Goal: Information Seeking & Learning: Find specific fact

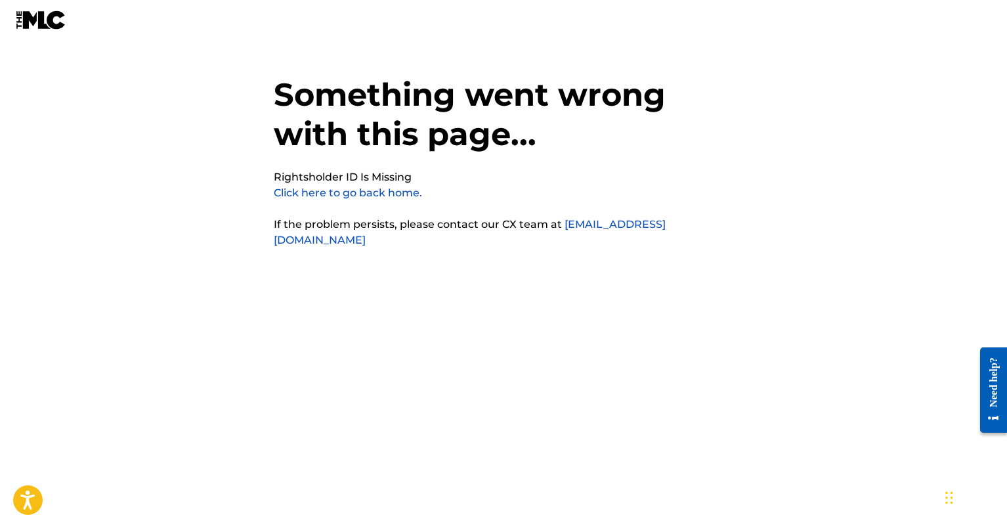
click at [310, 188] on link "Click here to go back home." at bounding box center [348, 192] width 148 height 12
click at [395, 194] on link "Click here to go back home." at bounding box center [348, 192] width 148 height 12
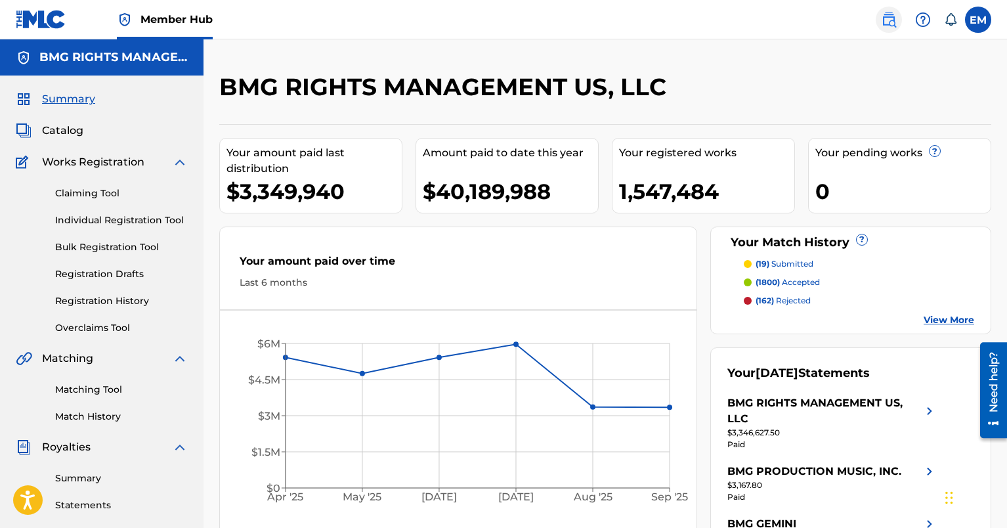
click at [882, 19] on img at bounding box center [889, 20] width 16 height 16
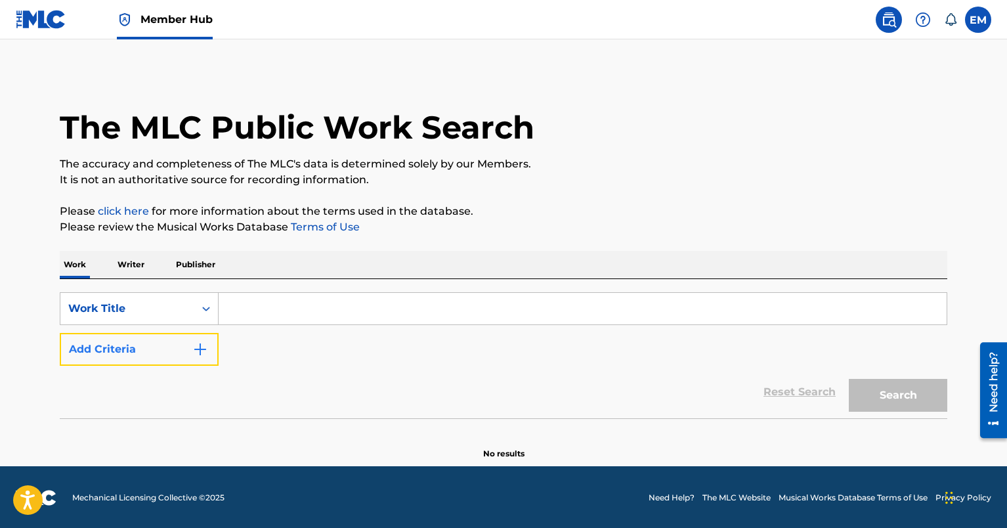
click at [173, 345] on button "Add Criteria" at bounding box center [139, 349] width 159 height 33
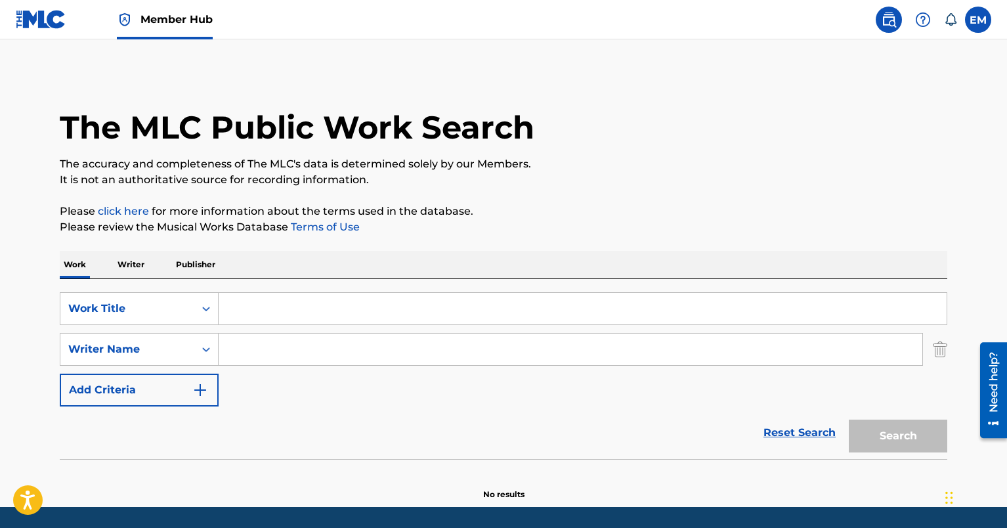
click at [283, 298] on input "Search Form" at bounding box center [583, 308] width 728 height 31
paste input "c"
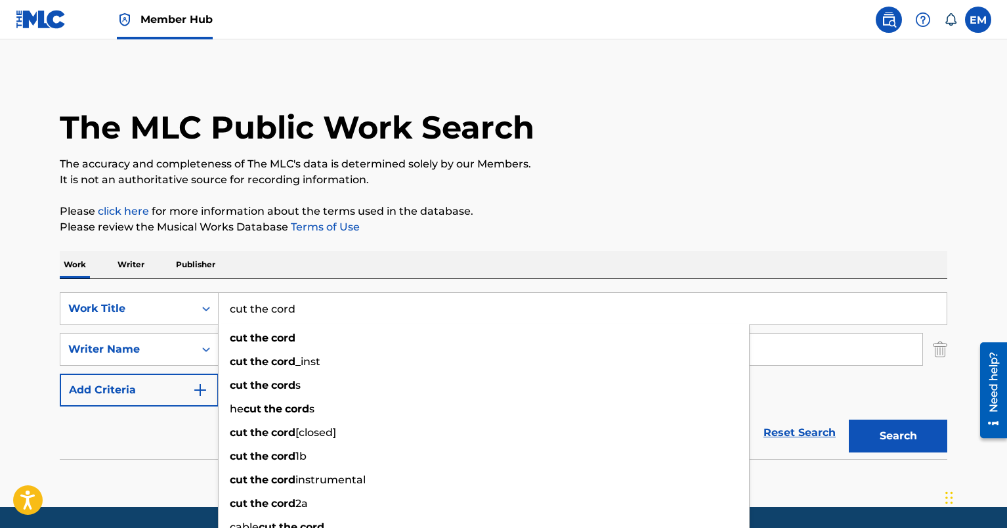
type input "cut the cord"
click at [272, 272] on div "Work Writer Publisher" at bounding box center [503, 265] width 887 height 28
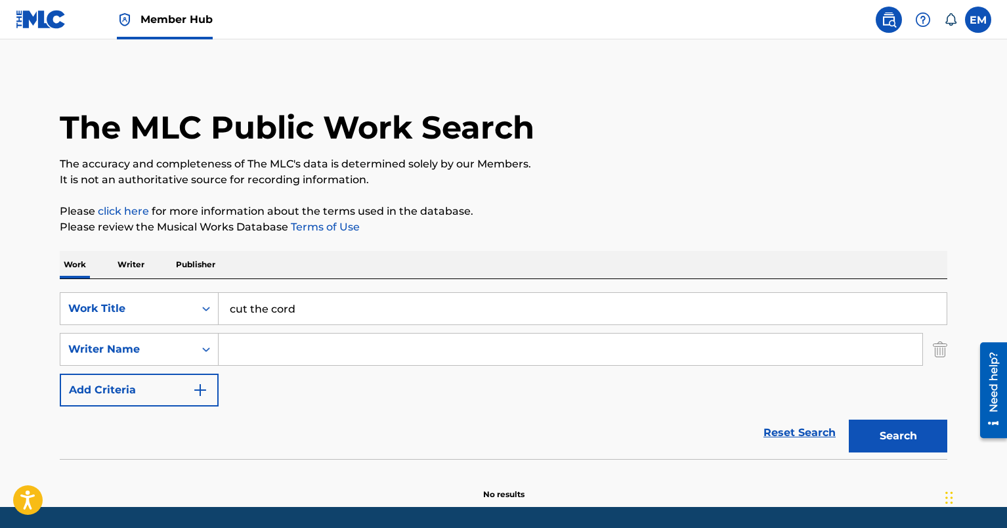
click at [226, 358] on input "Search Form" at bounding box center [570, 348] width 703 height 31
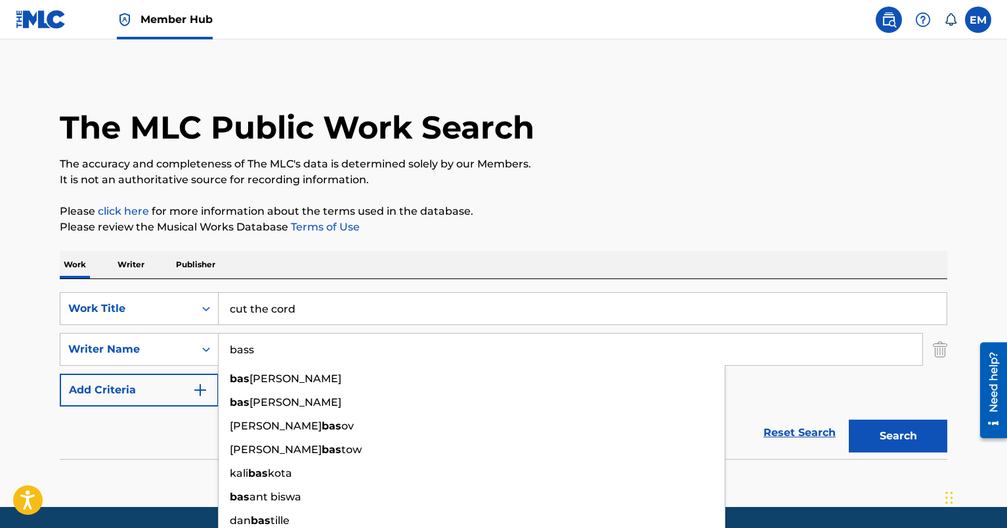
type input "bass"
click at [848, 419] on button "Search" at bounding box center [897, 435] width 98 height 33
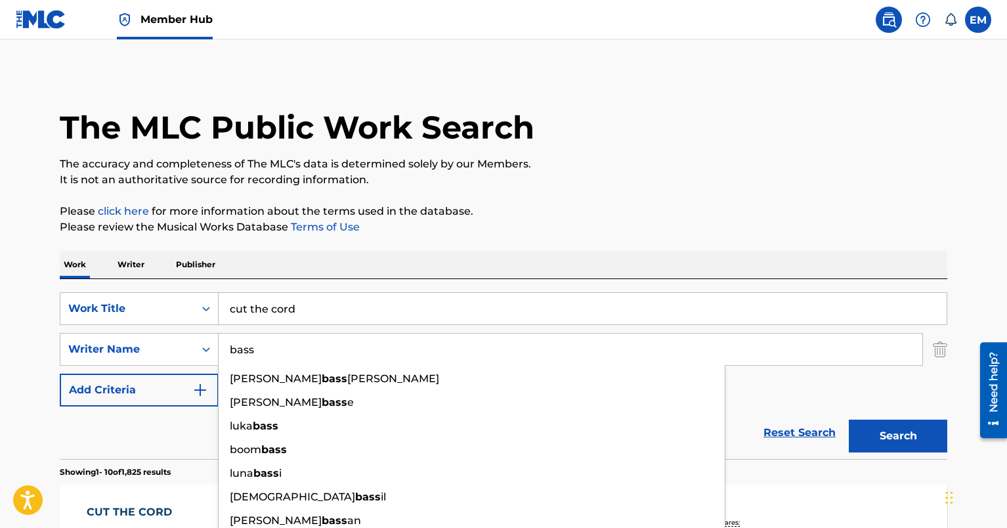
click at [136, 451] on div "Reset Search Search" at bounding box center [503, 432] width 887 height 52
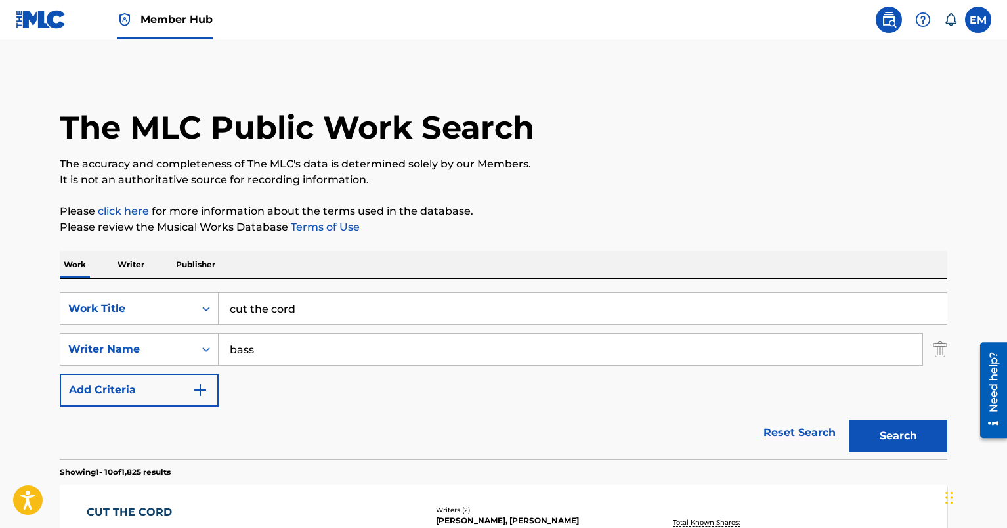
scroll to position [197, 0]
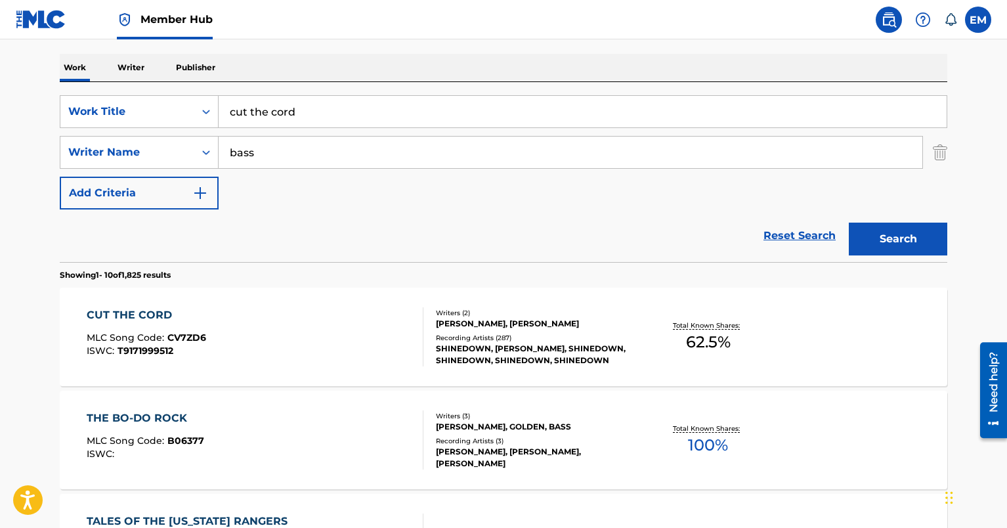
click at [171, 337] on span "CV7ZD6" at bounding box center [186, 337] width 39 height 12
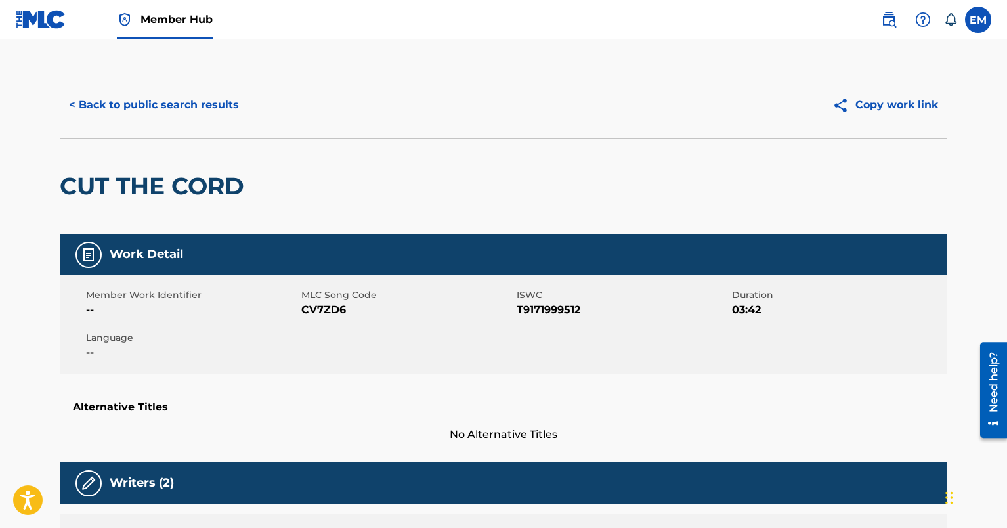
click at [390, 187] on div "CUT THE CORD" at bounding box center [503, 186] width 887 height 96
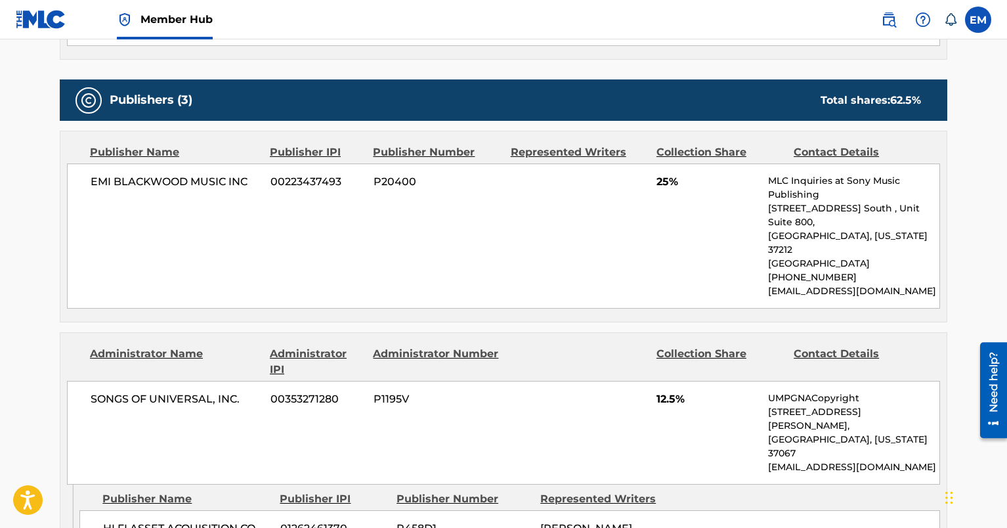
scroll to position [525, 0]
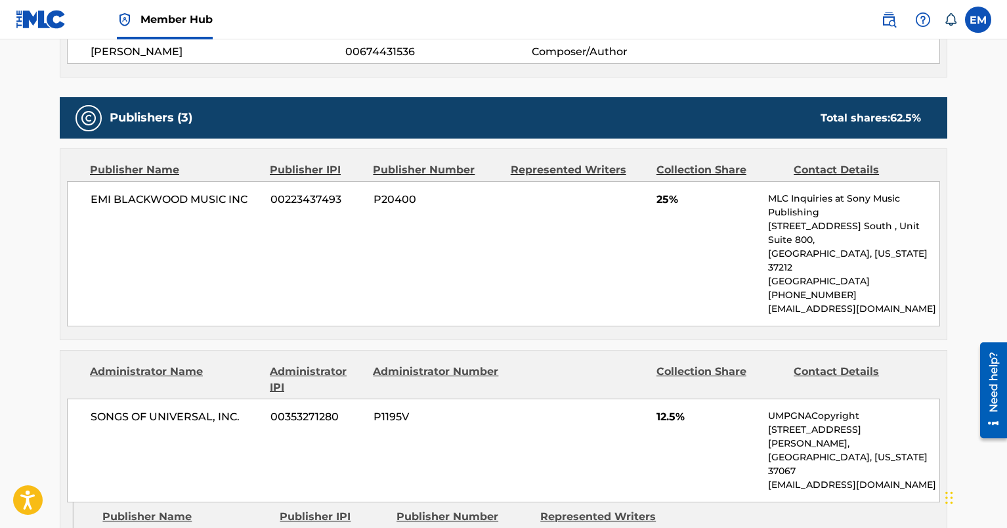
drag, startPoint x: 142, startPoint y: 508, endPoint x: 100, endPoint y: 495, distance: 43.2
copy span "HI FI ASSET ACQUISITION CO LP BMI"
click at [74, 239] on div "EMI [PERSON_NAME] MUSIC INC 00223437493 P20400 25% MLC Inquiries at Sony Music …" at bounding box center [503, 253] width 873 height 145
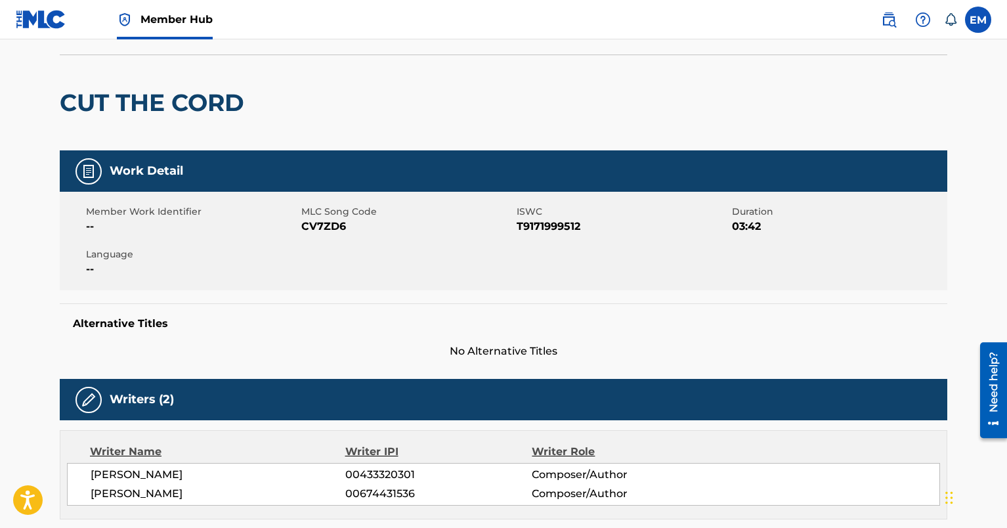
scroll to position [0, 0]
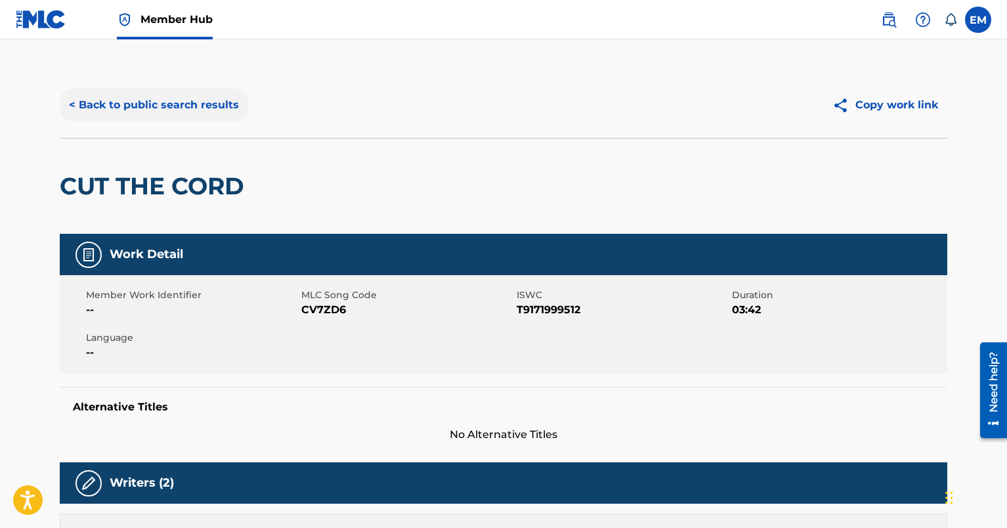
click at [133, 89] on button "< Back to public search results" at bounding box center [154, 105] width 188 height 33
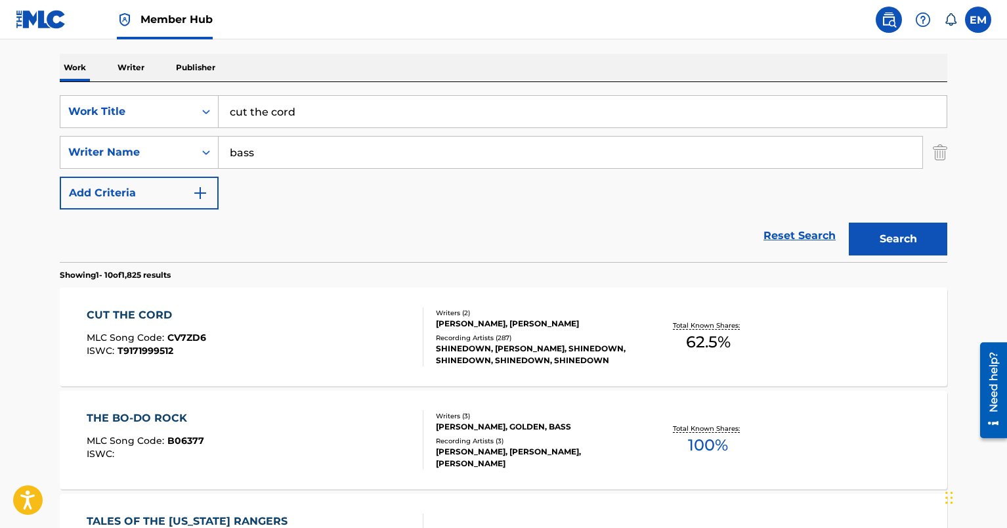
click at [276, 119] on input "cut the cord" at bounding box center [583, 111] width 728 height 31
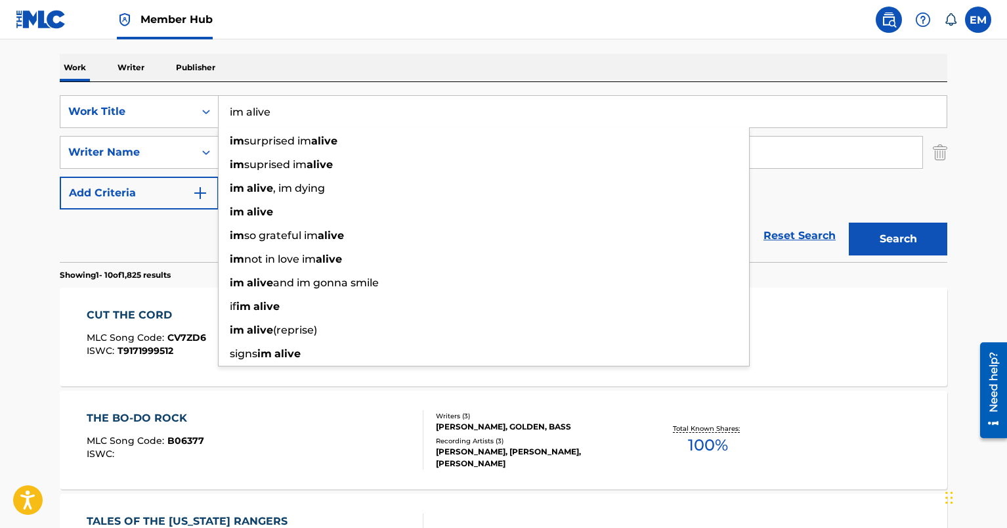
type input "im alive"
click at [848, 222] on button "Search" at bounding box center [897, 238] width 98 height 33
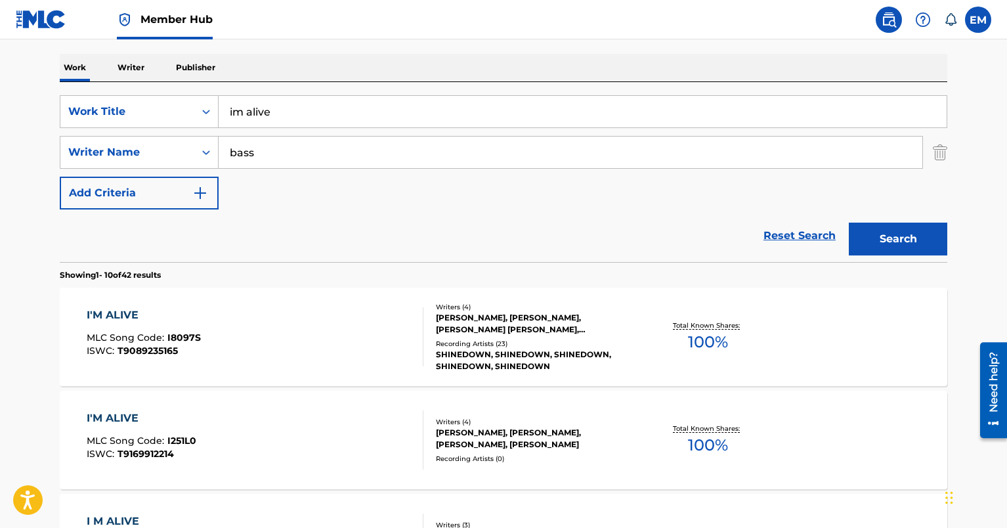
click at [220, 409] on div "I'M ALIVE MLC Song Code : I251L0 ISWC : T9169912214 Writers ( 4 ) [PERSON_NAME]…" at bounding box center [503, 439] width 887 height 98
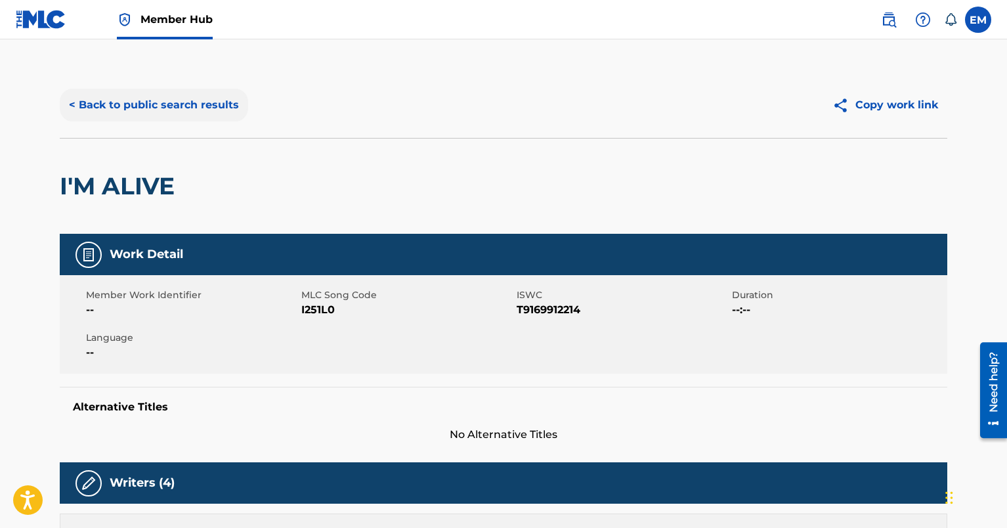
click at [73, 98] on button "< Back to public search results" at bounding box center [154, 105] width 188 height 33
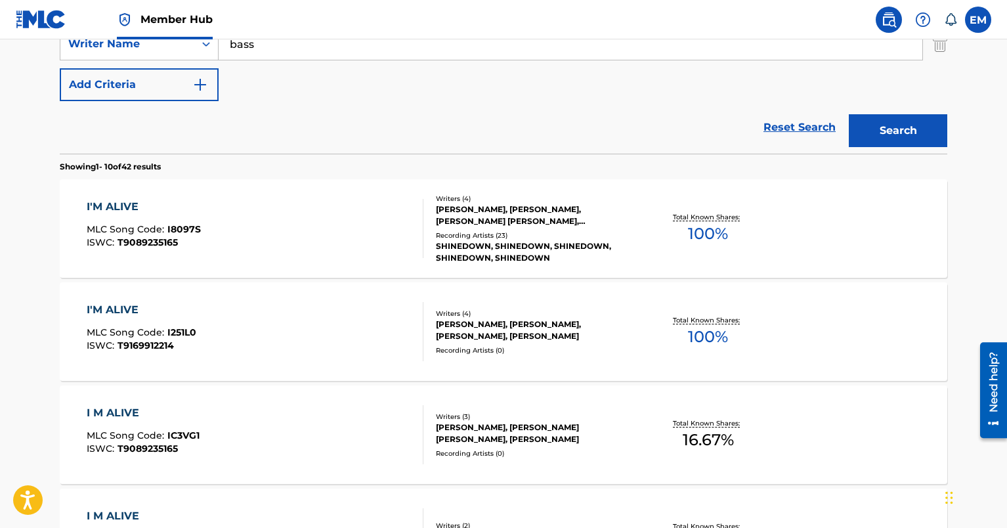
scroll to position [328, 0]
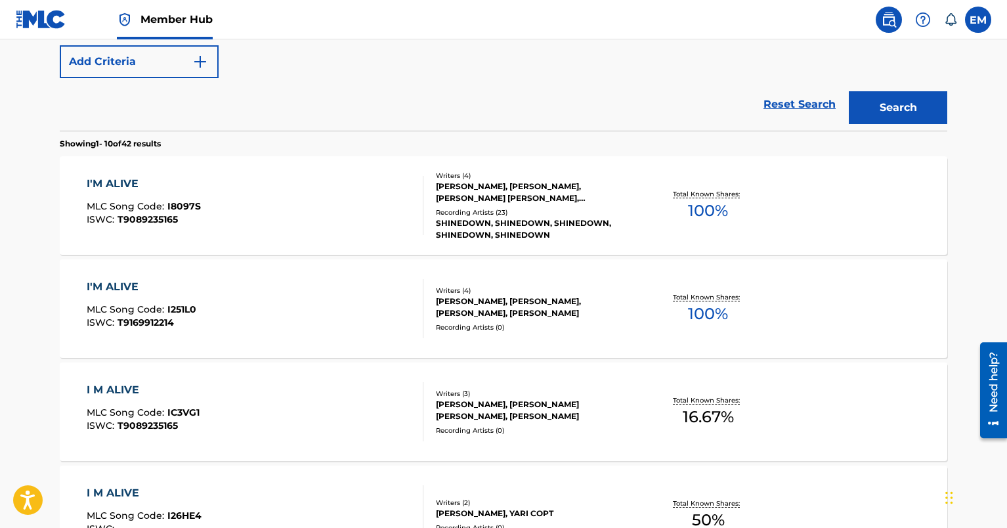
click at [229, 412] on div "I M ALIVE MLC Song Code : IC3VG1 ISWC : T9089235165" at bounding box center [255, 411] width 337 height 59
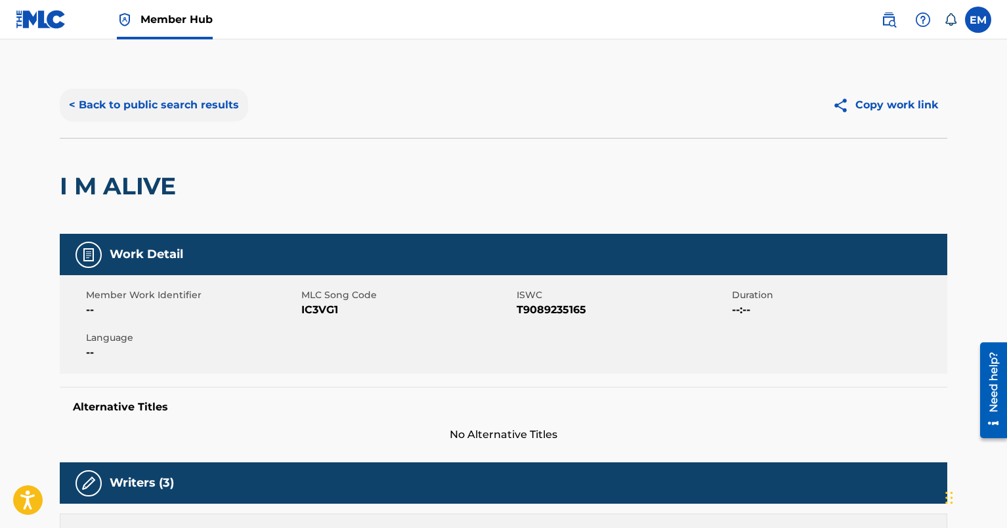
click at [125, 103] on button "< Back to public search results" at bounding box center [154, 105] width 188 height 33
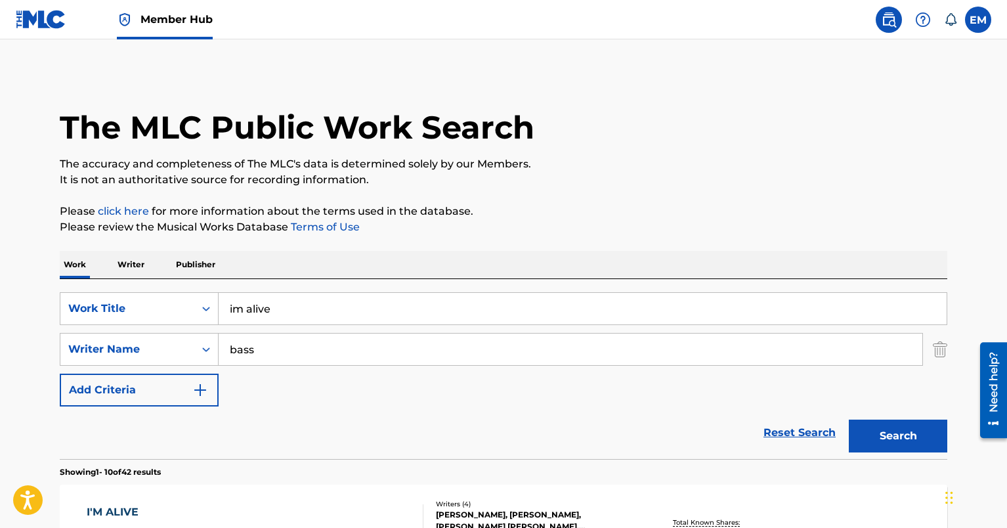
scroll to position [403, 0]
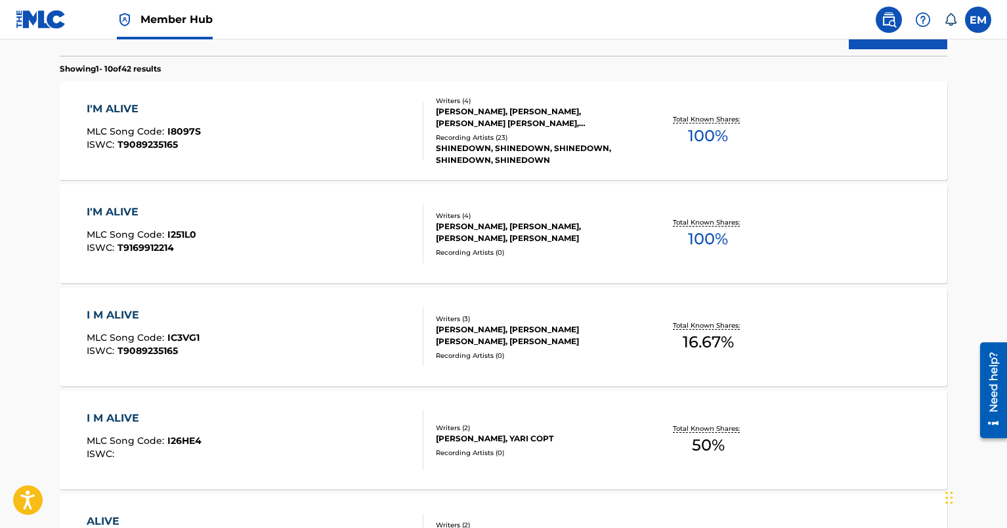
click at [229, 138] on div "I'M ALIVE MLC Song Code : I8097S ISWC : T9089235165" at bounding box center [255, 130] width 337 height 59
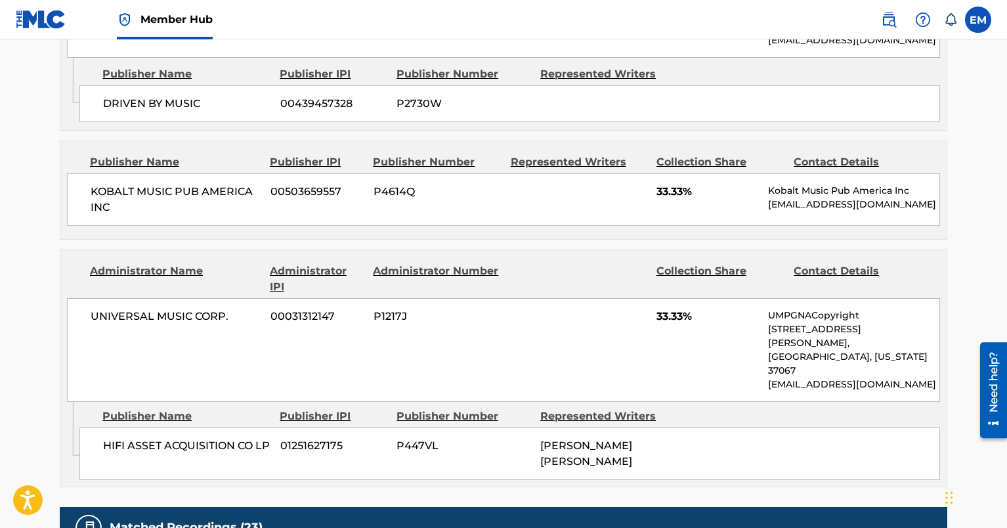
scroll to position [1050, 0]
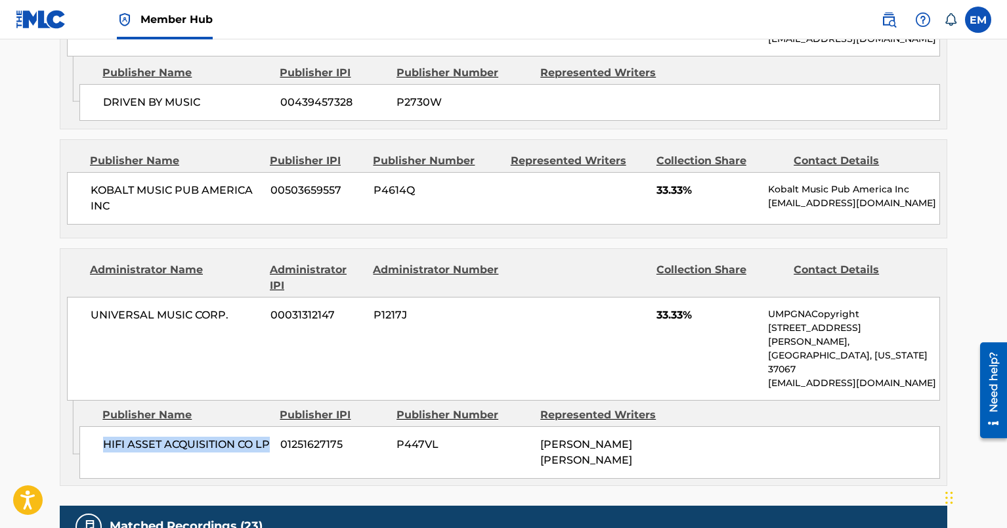
drag, startPoint x: 152, startPoint y: 377, endPoint x: 94, endPoint y: 369, distance: 58.3
click at [94, 426] on div "HIFI ASSET ACQUISITION CO LP 01251627175 P447VL [PERSON_NAME] [PERSON_NAME]" at bounding box center [509, 452] width 860 height 52
copy span "HIFI ASSET ACQUISITION CO LP"
click at [238, 297] on div "UNIVERSAL MUSIC CORP. 00031312147 P1217J 33.33% UMPGNACopyright [STREET_ADDRESS…" at bounding box center [503, 349] width 873 height 104
drag, startPoint x: 228, startPoint y: 259, endPoint x: 77, endPoint y: 258, distance: 150.3
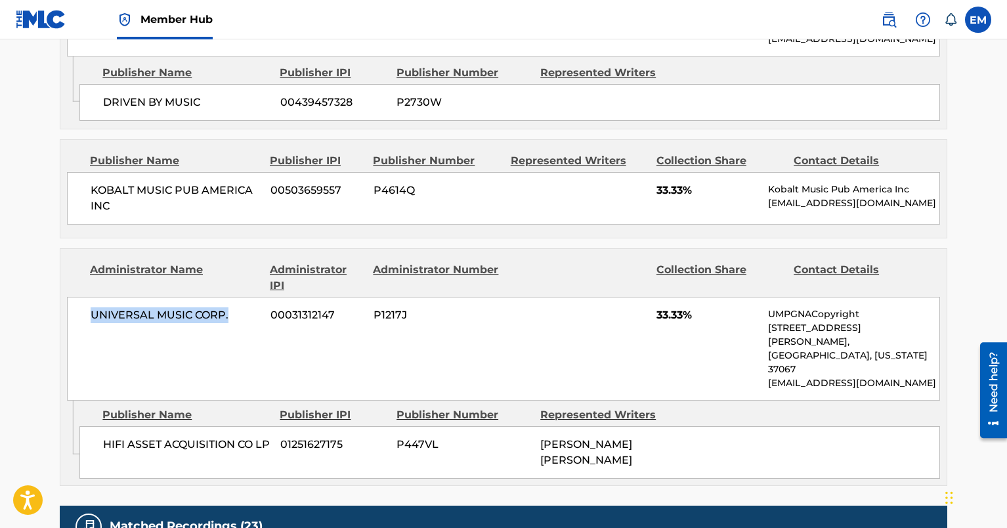
click at [77, 297] on div "UNIVERSAL MUSIC CORP. 00031312147 P1217J 33.33% UMPGNACopyright [STREET_ADDRESS…" at bounding box center [503, 349] width 873 height 104
copy span "UNIVERSAL MUSIC CORP."
click at [134, 300] on div "UNIVERSAL MUSIC CORP. 00031312147 P1217J 33.33% UMPGNACopyright [STREET_ADDRESS…" at bounding box center [503, 349] width 873 height 104
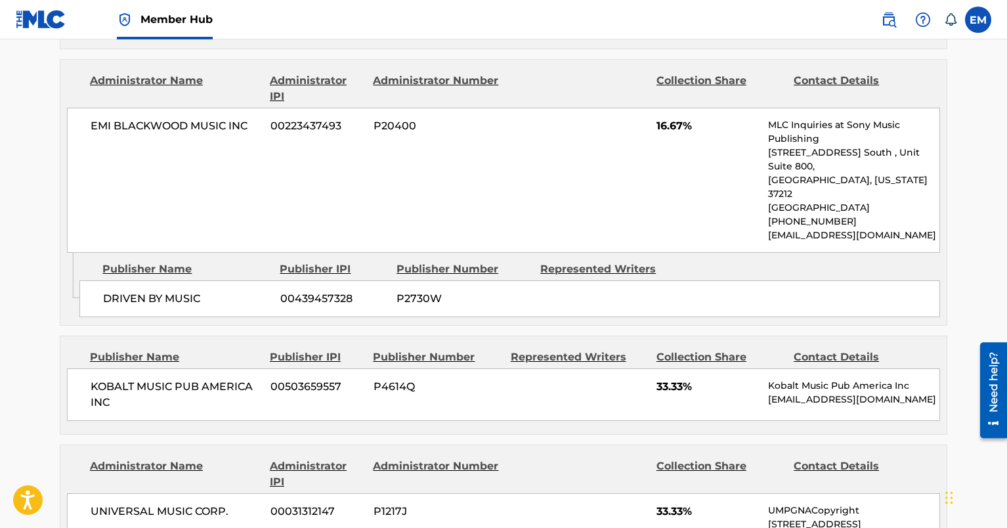
scroll to position [853, 0]
click at [21, 200] on main "< Back to public search results Copy work link I'M ALIVE Work Detail Member Wor…" at bounding box center [503, 188] width 1007 height 2005
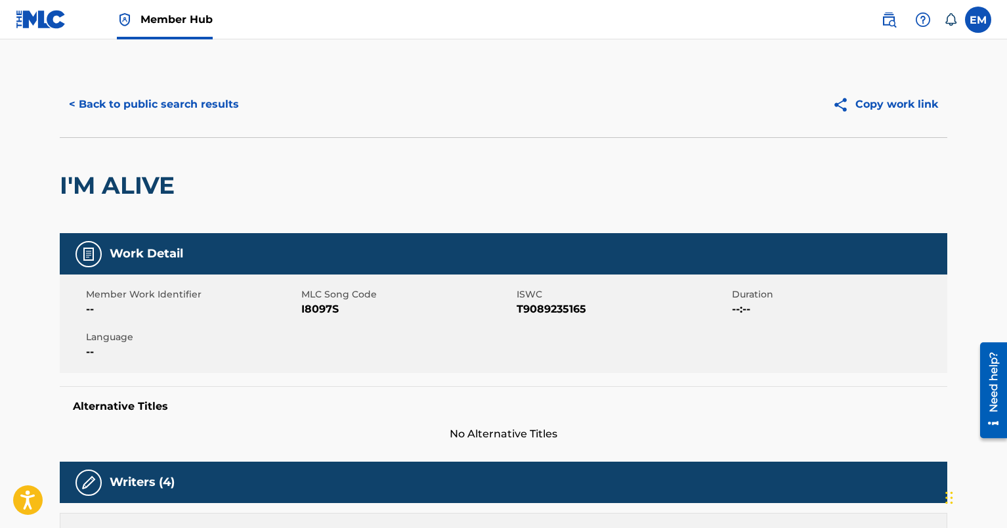
scroll to position [0, 0]
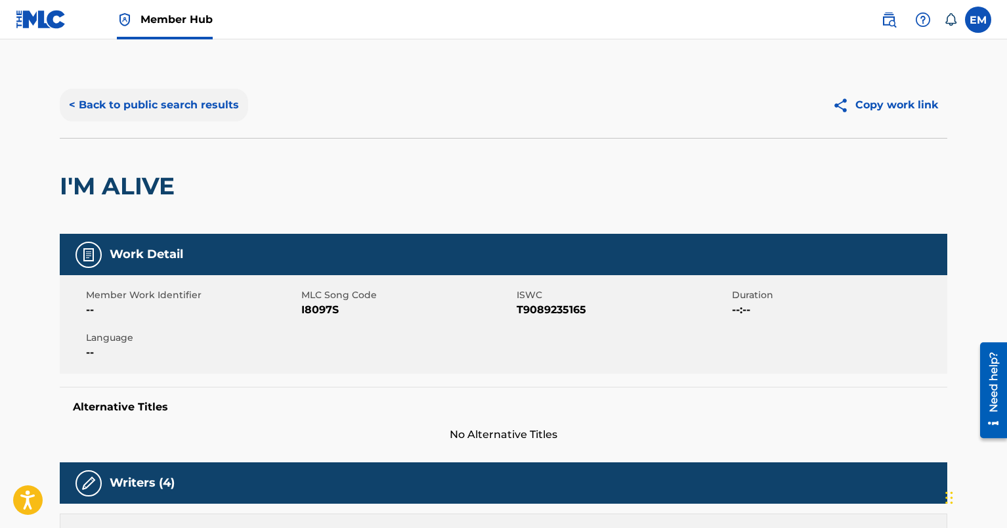
click at [105, 97] on button "< Back to public search results" at bounding box center [154, 105] width 188 height 33
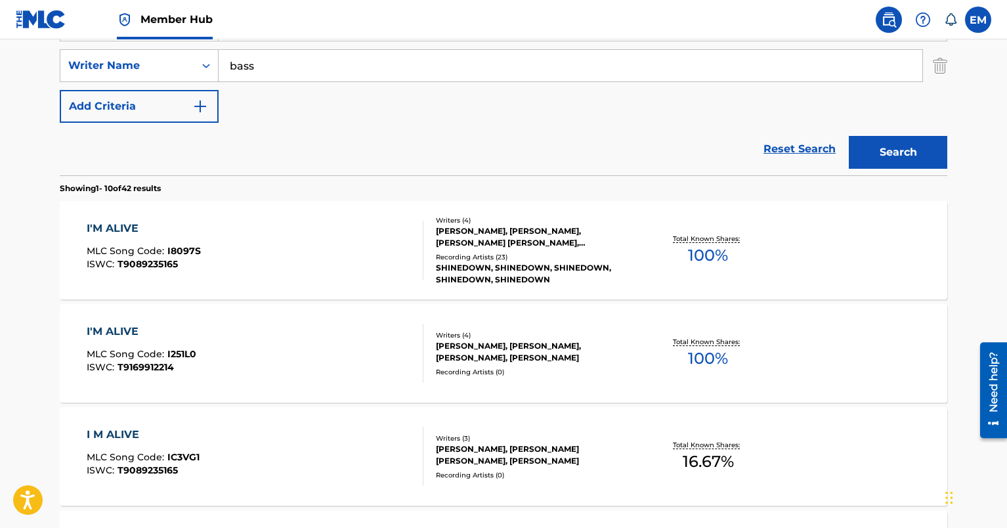
scroll to position [281, 0]
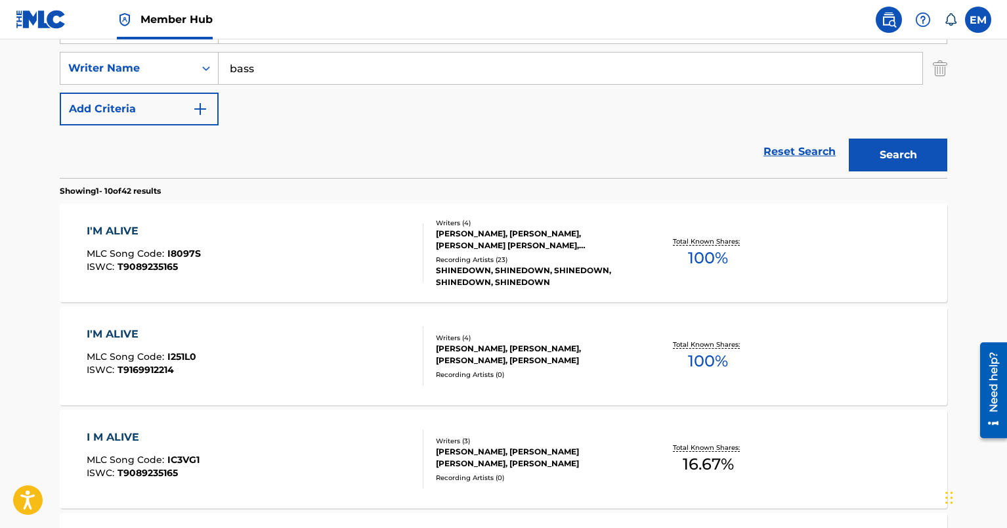
click at [250, 251] on div "I'M ALIVE MLC Song Code : I8097S ISWC : T9089235165" at bounding box center [255, 252] width 337 height 59
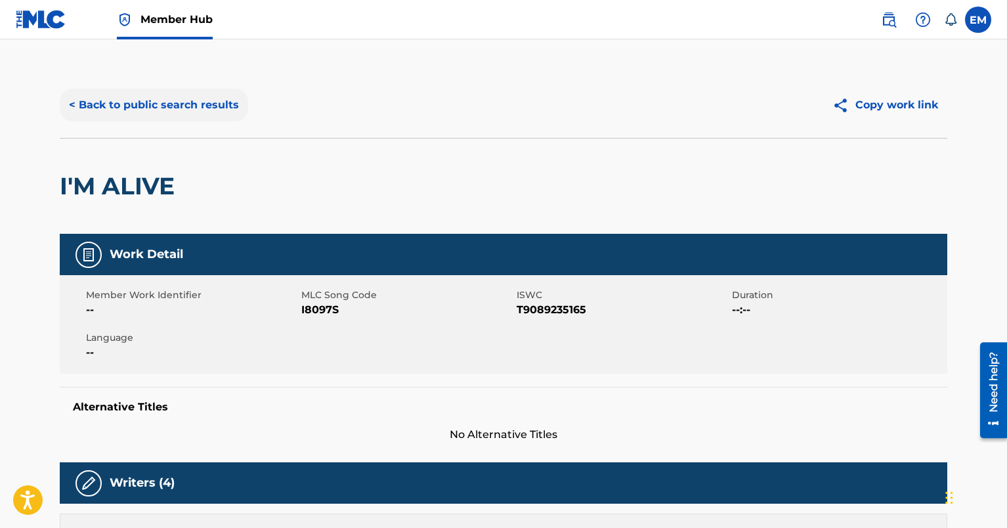
click at [190, 111] on button "< Back to public search results" at bounding box center [154, 105] width 188 height 33
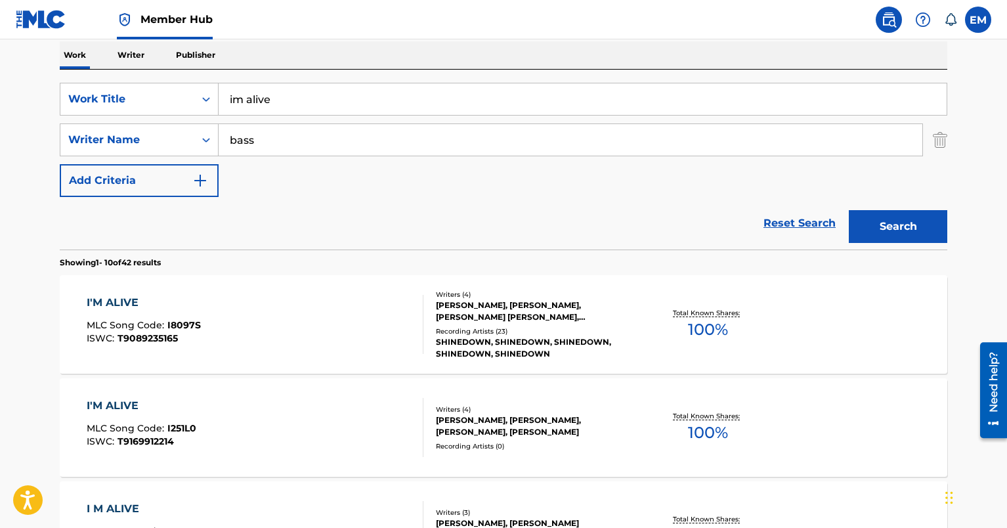
scroll to position [150, 0]
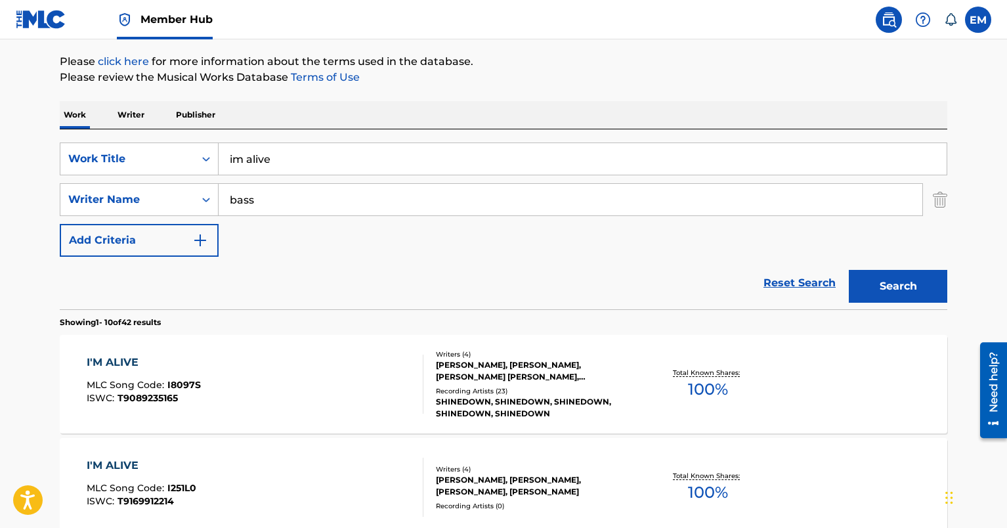
click at [281, 163] on input "im alive" at bounding box center [583, 158] width 728 height 31
type input "yellow papwe"
click at [848, 270] on button "Search" at bounding box center [897, 286] width 98 height 33
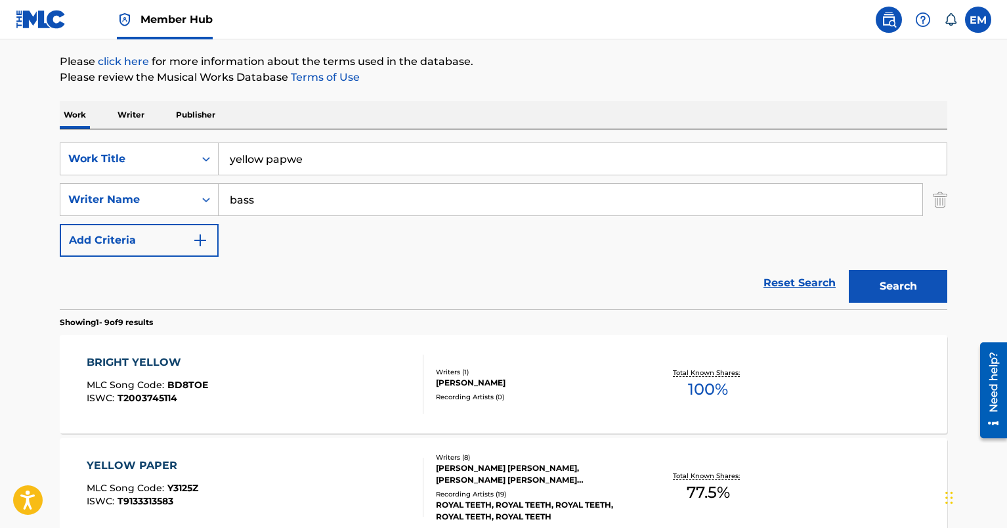
click at [275, 469] on div "YELLOW PAPER MLC Song Code : Y3125Z ISWC : T9133313583" at bounding box center [255, 486] width 337 height 59
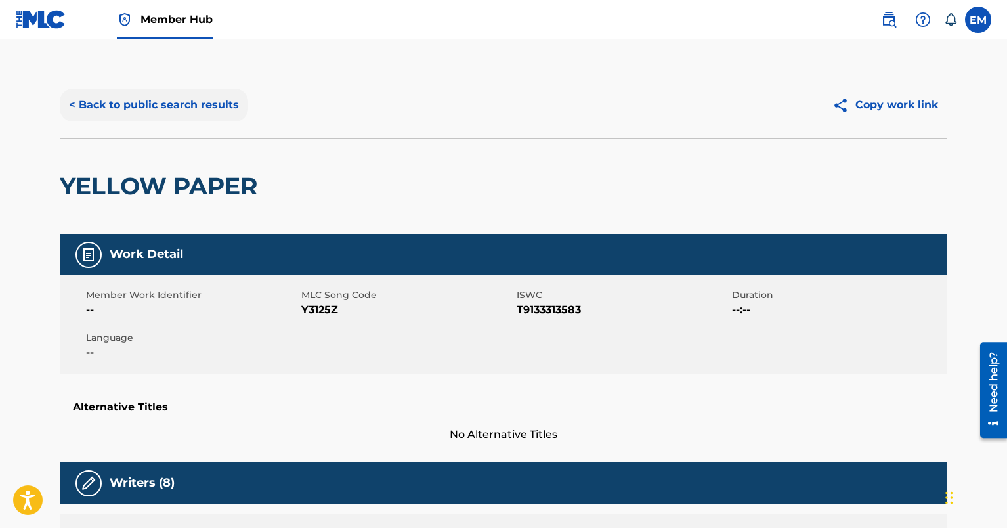
click at [175, 93] on button "< Back to public search results" at bounding box center [154, 105] width 188 height 33
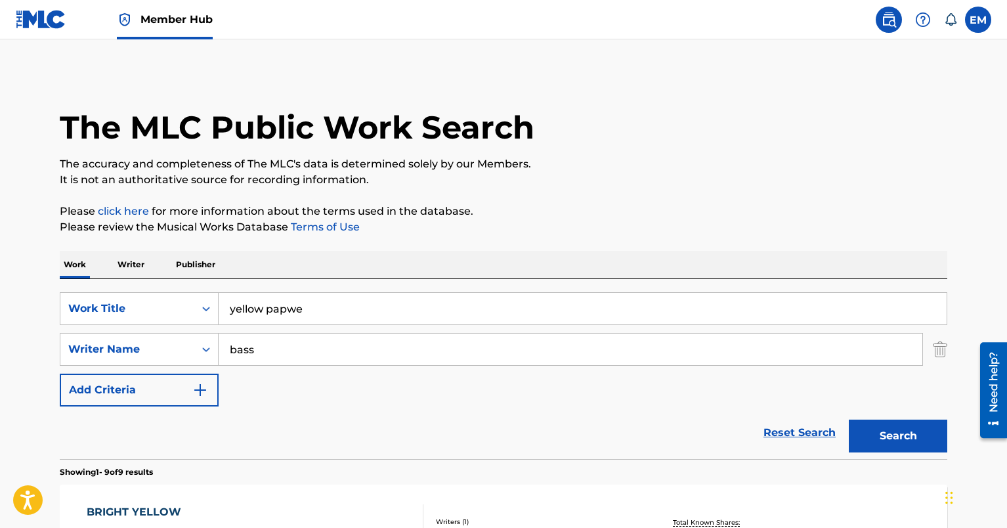
scroll to position [150, 0]
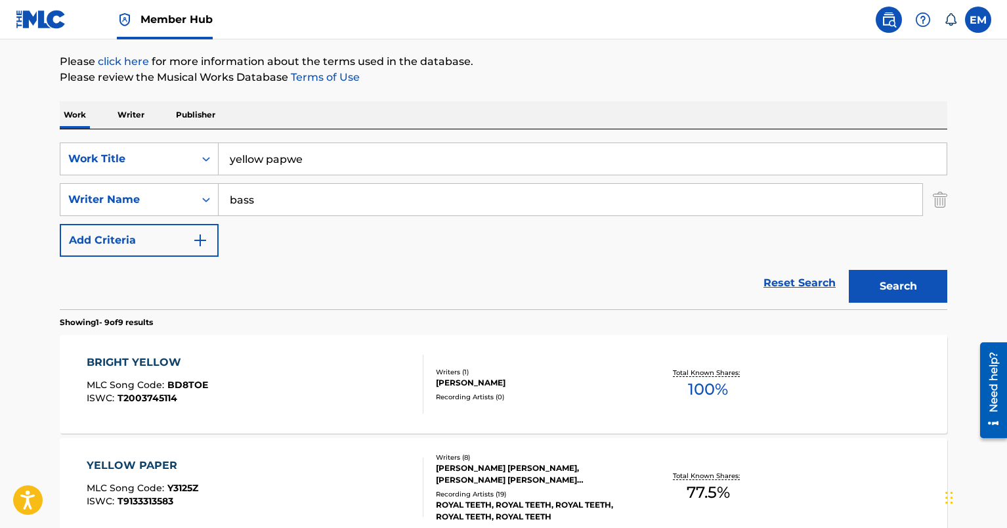
click at [280, 157] on input "yellow papwe" at bounding box center [583, 158] width 728 height 31
click at [166, 156] on div "Work Title" at bounding box center [127, 159] width 118 height 16
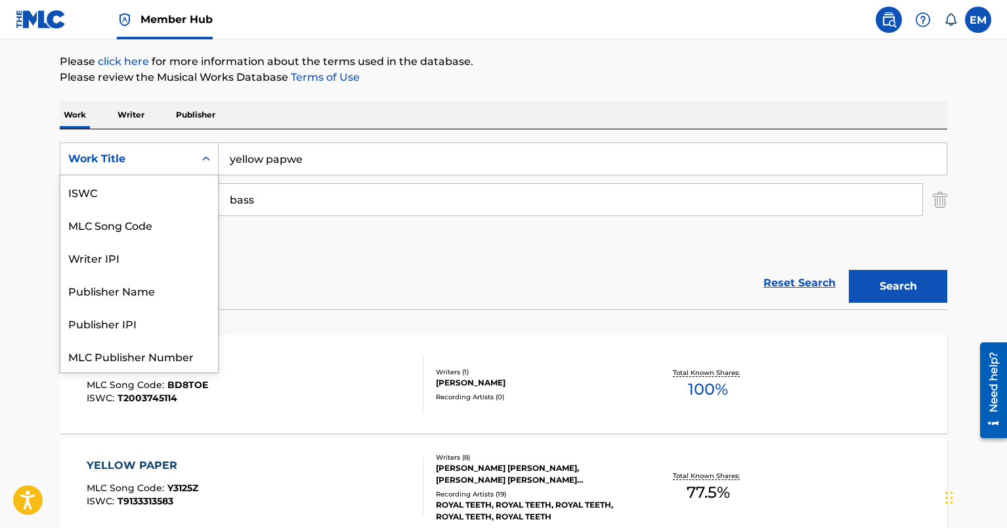
scroll to position [33, 0]
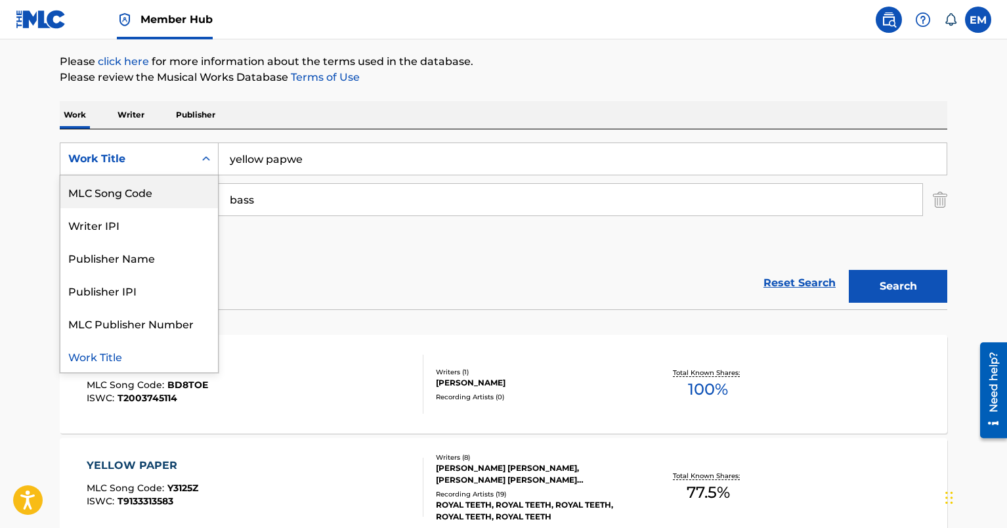
click at [149, 198] on div "MLC Song Code" at bounding box center [138, 191] width 157 height 33
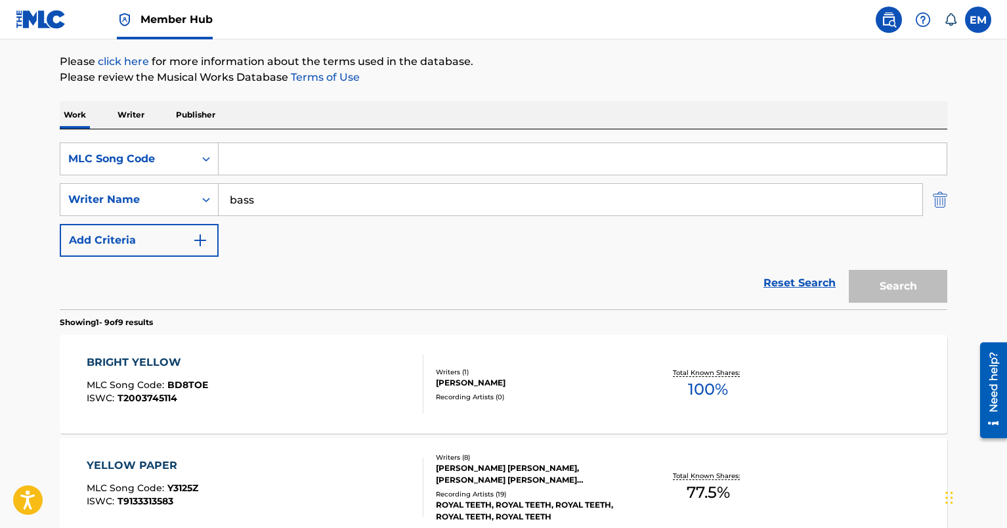
click at [936, 205] on img "Search Form" at bounding box center [939, 199] width 14 height 33
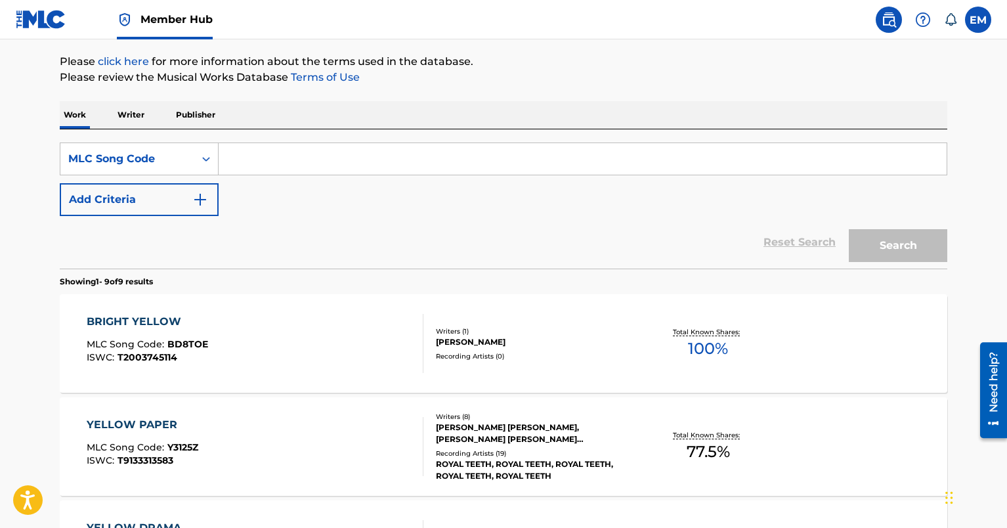
drag, startPoint x: 421, startPoint y: 160, endPoint x: 249, endPoint y: 205, distance: 177.2
click at [417, 160] on input "Search Form" at bounding box center [583, 158] width 728 height 31
click at [491, 163] on input "Search Form" at bounding box center [583, 158] width 728 height 31
paste input "7088382"
type input "7"
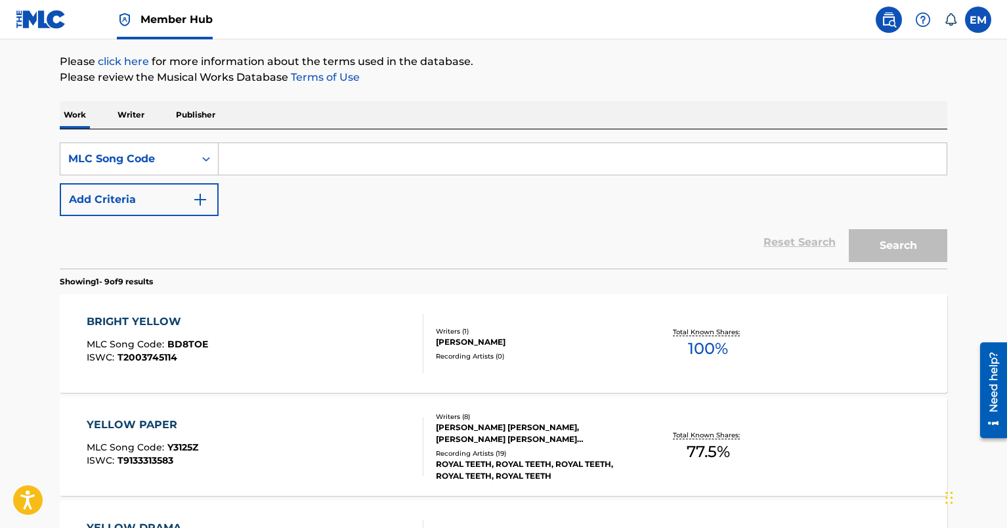
click at [334, 157] on input "Search Form" at bounding box center [583, 158] width 728 height 31
paste input "E5175A"
type input "E5175A"
click at [871, 234] on button "Search" at bounding box center [897, 245] width 98 height 33
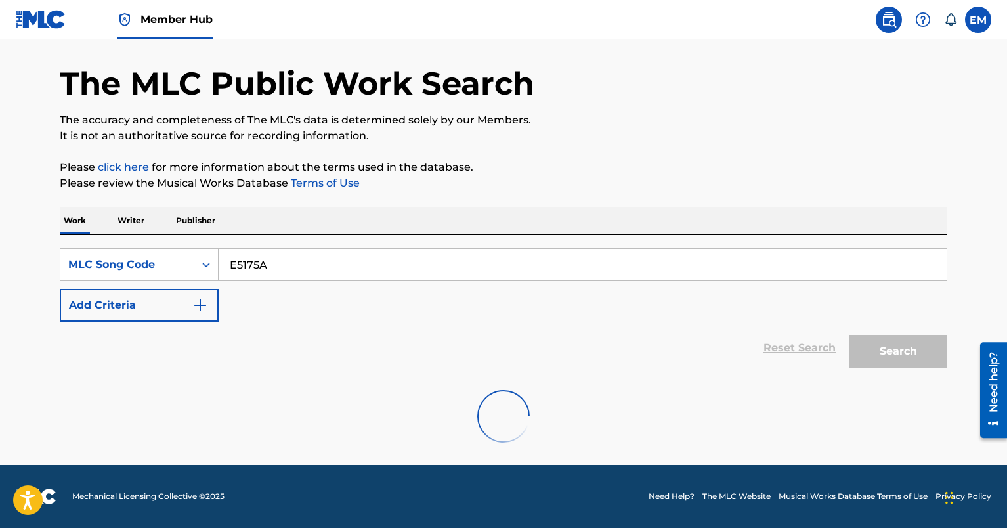
scroll to position [146, 0]
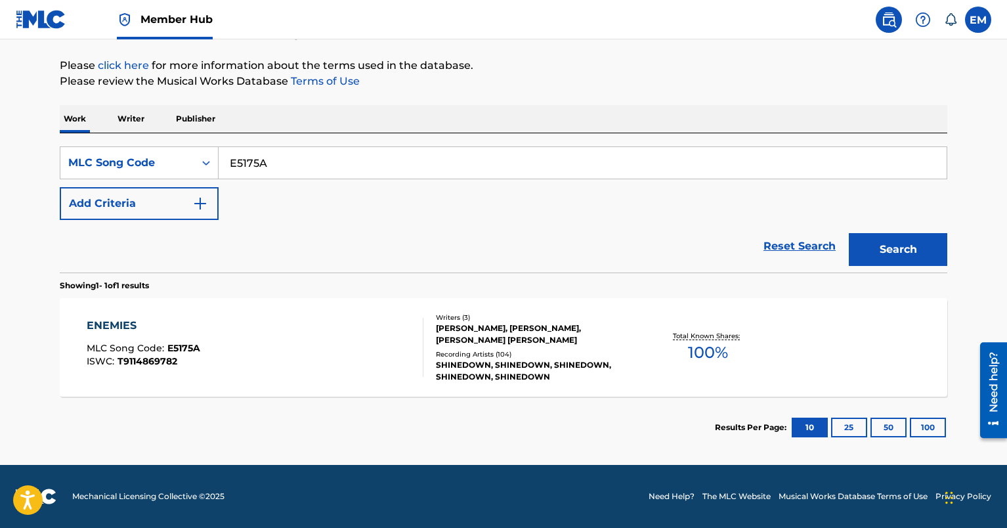
click at [255, 349] on div "ENEMIES MLC Song Code : E5175A ISWC : T9114869782" at bounding box center [255, 347] width 337 height 59
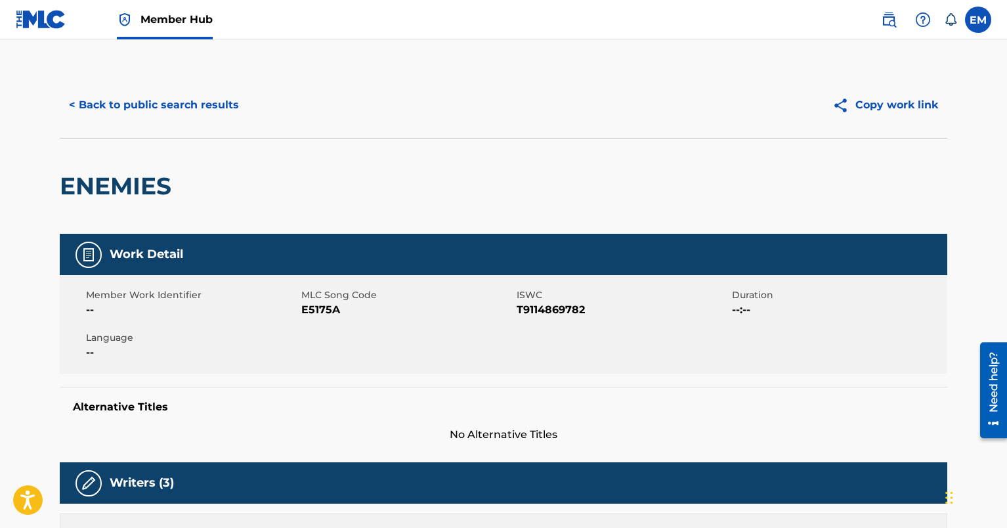
click at [142, 121] on div "< Back to public search results Copy work link" at bounding box center [503, 105] width 887 height 66
click at [140, 111] on button "< Back to public search results" at bounding box center [154, 105] width 188 height 33
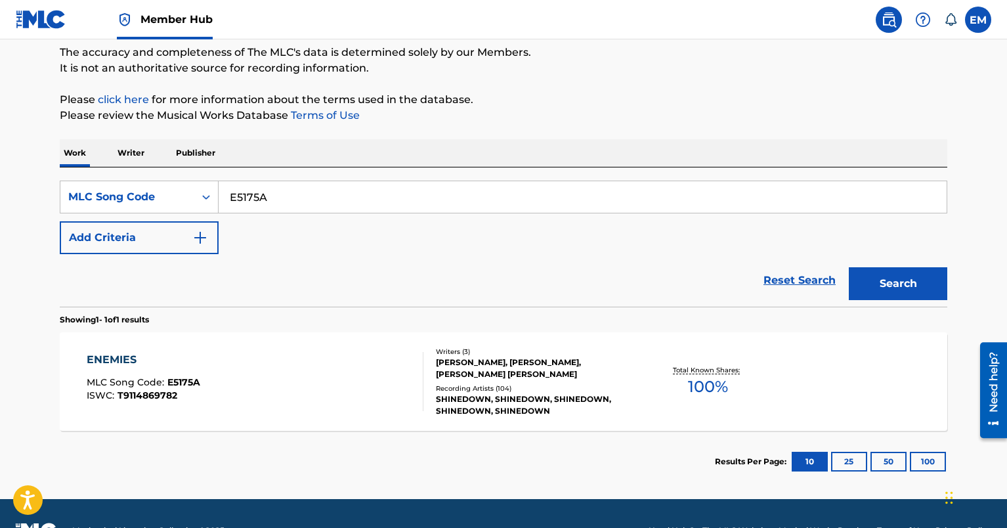
click at [347, 210] on input "E5175A" at bounding box center [583, 196] width 728 height 31
click at [341, 209] on input "E5175A" at bounding box center [583, 196] width 728 height 31
click at [339, 207] on input "E5175A" at bounding box center [583, 196] width 728 height 31
drag, startPoint x: 324, startPoint y: 198, endPoint x: 310, endPoint y: 196, distance: 13.4
click at [320, 198] on input "E5175A" at bounding box center [583, 196] width 728 height 31
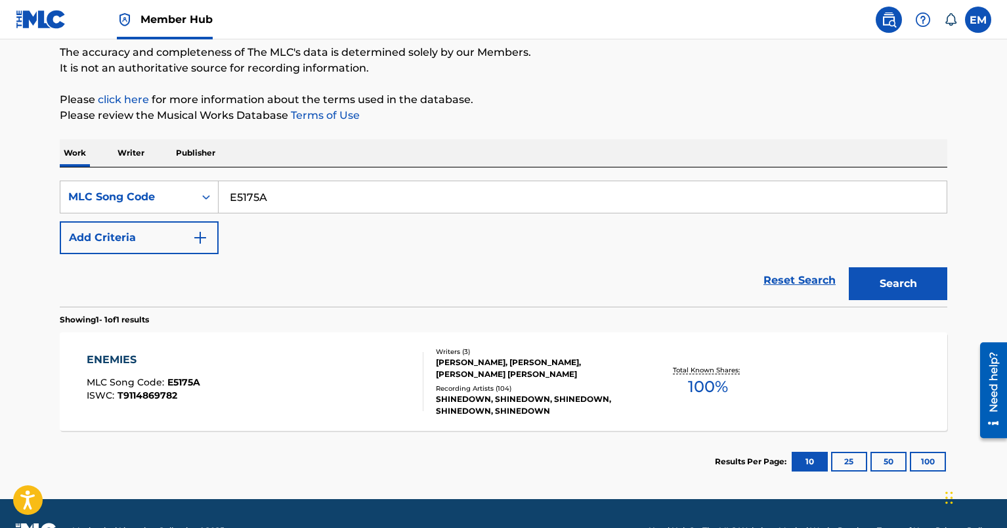
click at [310, 196] on input "E5175A" at bounding box center [583, 196] width 728 height 31
paste input "G6302U"
type input "G6302U"
click at [877, 289] on button "Search" at bounding box center [897, 283] width 98 height 33
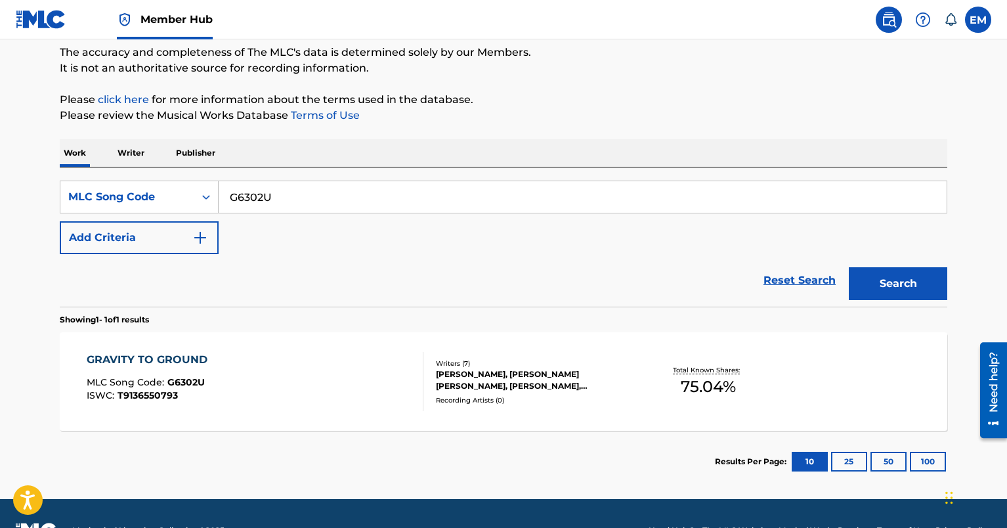
click at [245, 421] on div "GRAVITY TO GROUND MLC Song Code : G6302U ISWC : T9136550793 Writers ( 7 ) [PERS…" at bounding box center [503, 381] width 887 height 98
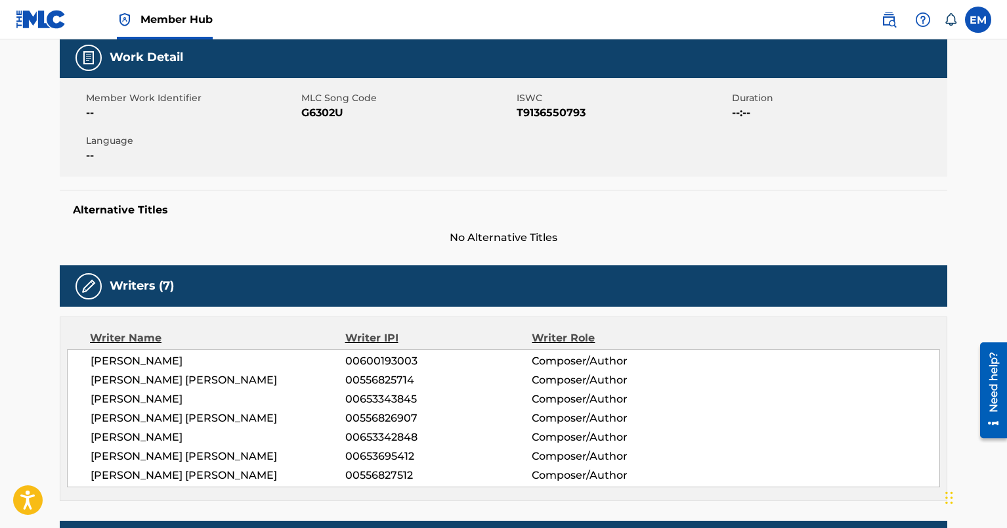
scroll to position [328, 0]
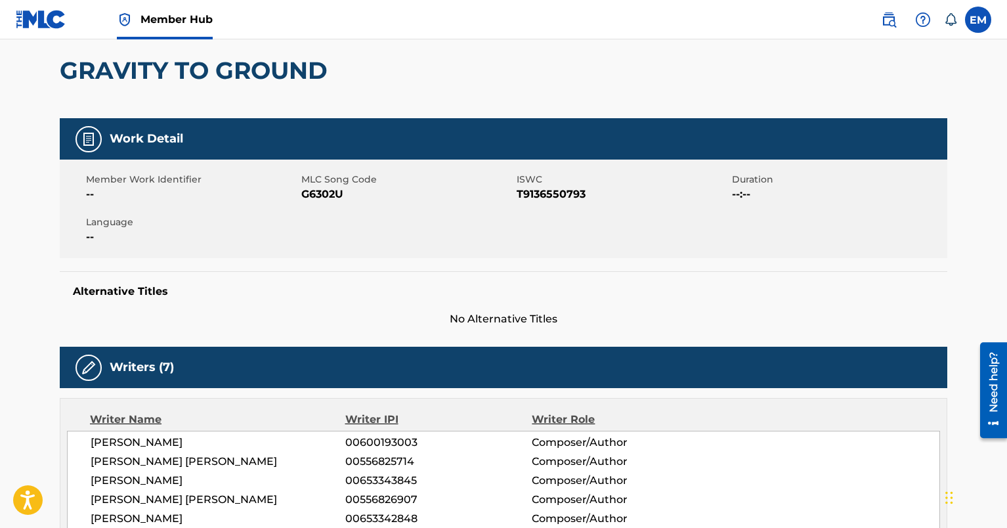
scroll to position [0, 0]
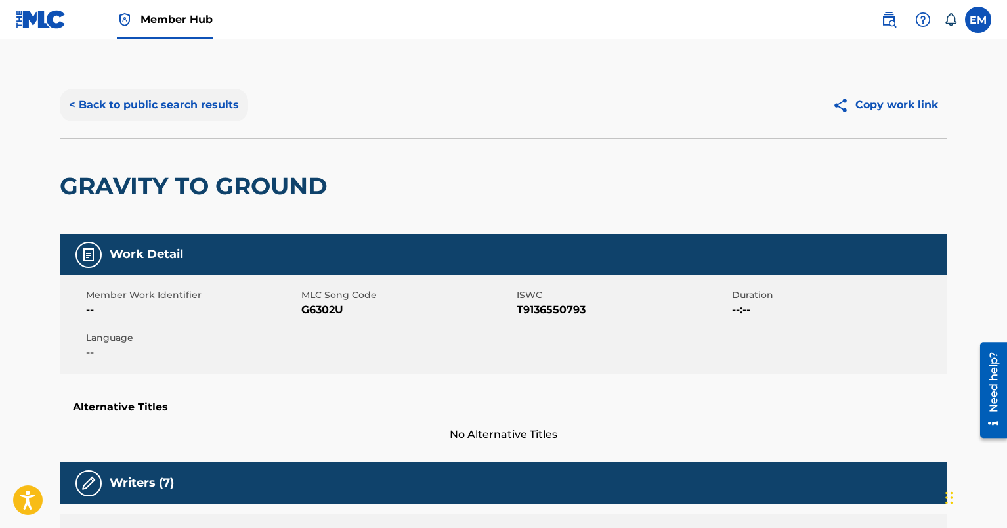
click at [142, 106] on button "< Back to public search results" at bounding box center [154, 105] width 188 height 33
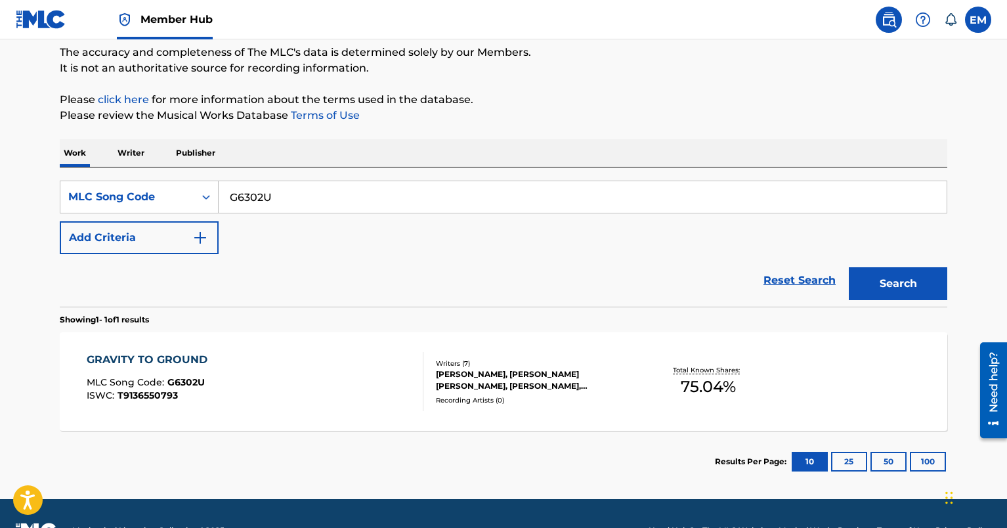
click at [308, 192] on input "G6302U" at bounding box center [583, 196] width 728 height 31
click at [308, 193] on input "G6302U" at bounding box center [583, 196] width 728 height 31
paste input "F4745V"
type input "F4745V"
drag, startPoint x: 894, startPoint y: 285, endPoint x: 880, endPoint y: 284, distance: 13.8
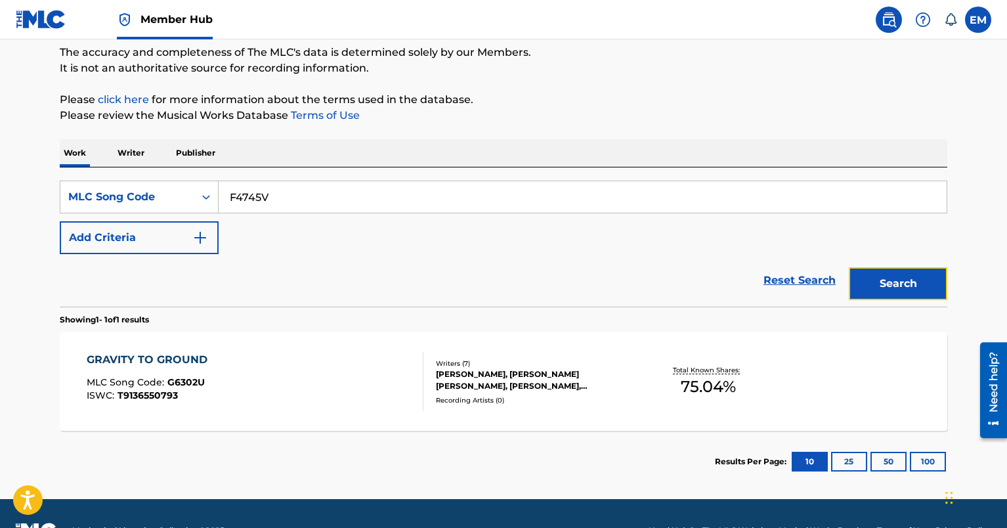
click at [894, 285] on button "Search" at bounding box center [897, 283] width 98 height 33
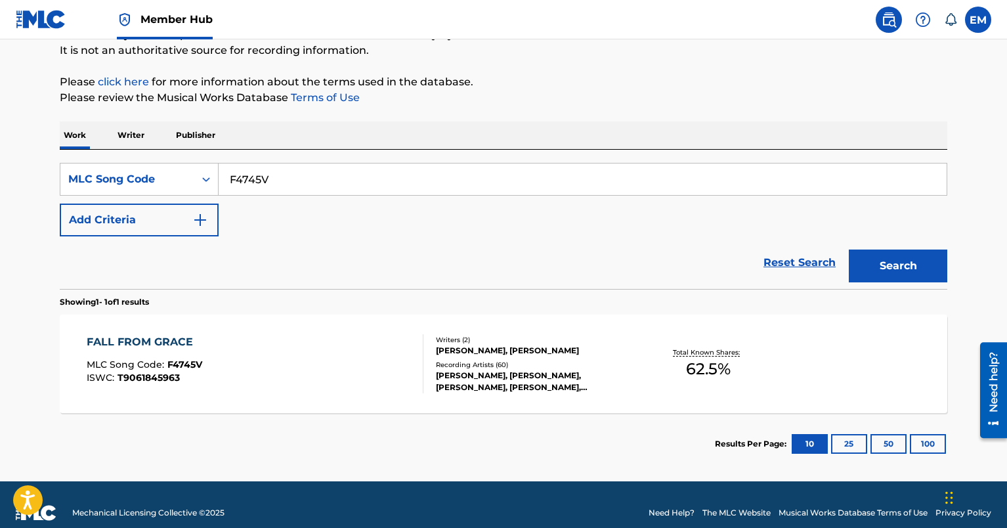
scroll to position [146, 0]
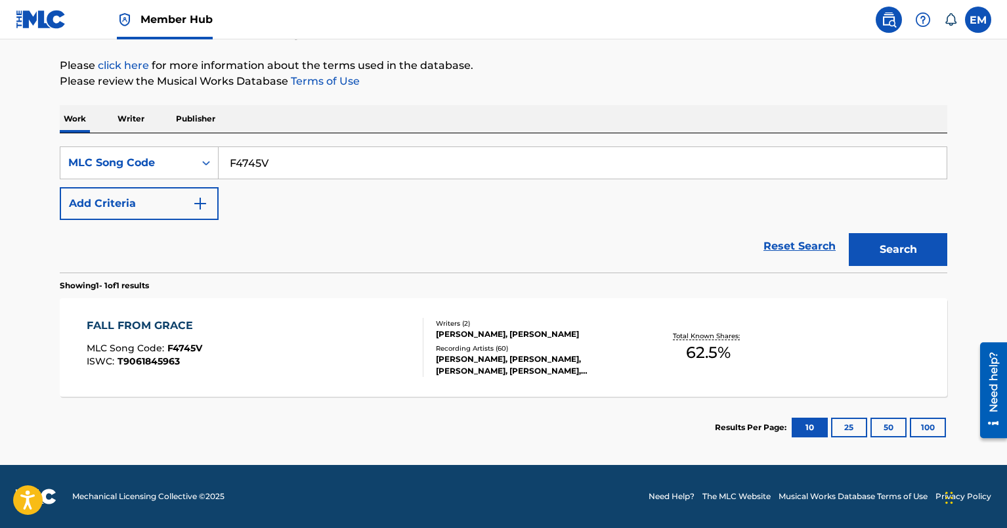
click at [299, 323] on div "FALL FROM GRACE MLC Song Code : F4745V ISWC : T9061845963" at bounding box center [255, 347] width 337 height 59
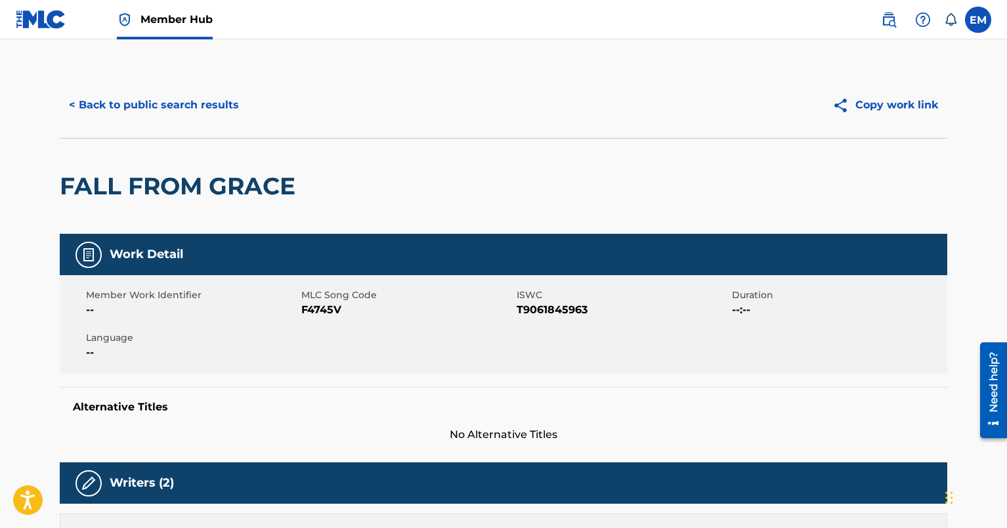
scroll to position [5, 0]
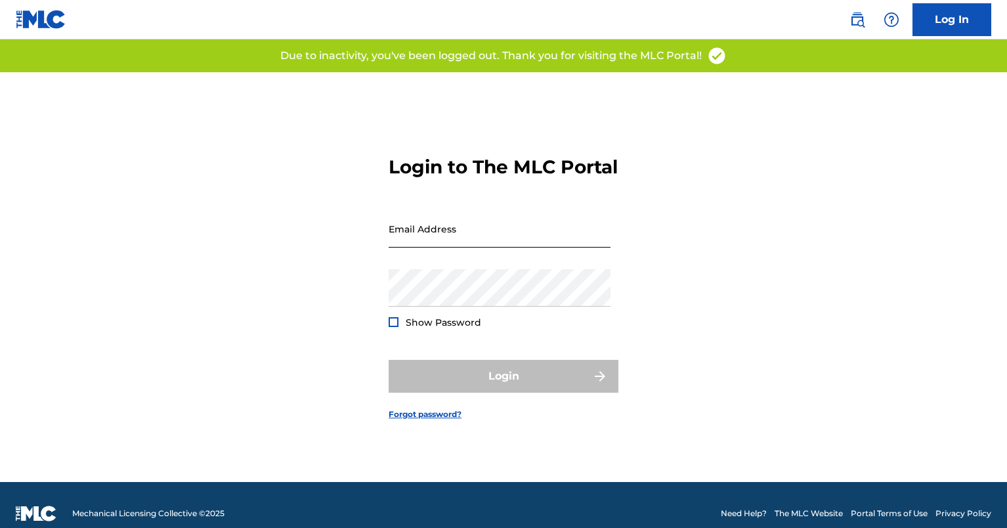
click at [426, 236] on input "Email Address" at bounding box center [499, 228] width 222 height 37
type input "[PERSON_NAME][EMAIL_ADDRESS][PERSON_NAME][DOMAIN_NAME]"
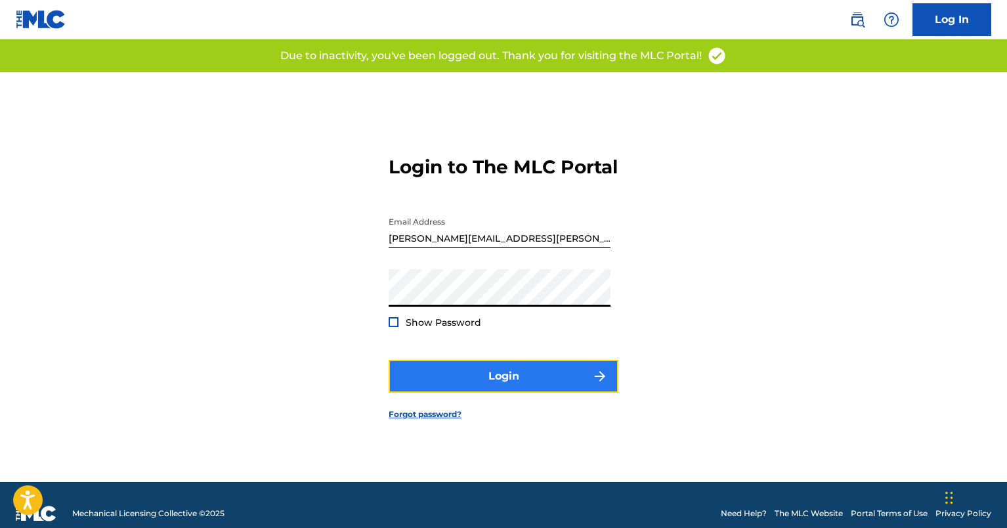
click at [435, 392] on button "Login" at bounding box center [503, 376] width 230 height 33
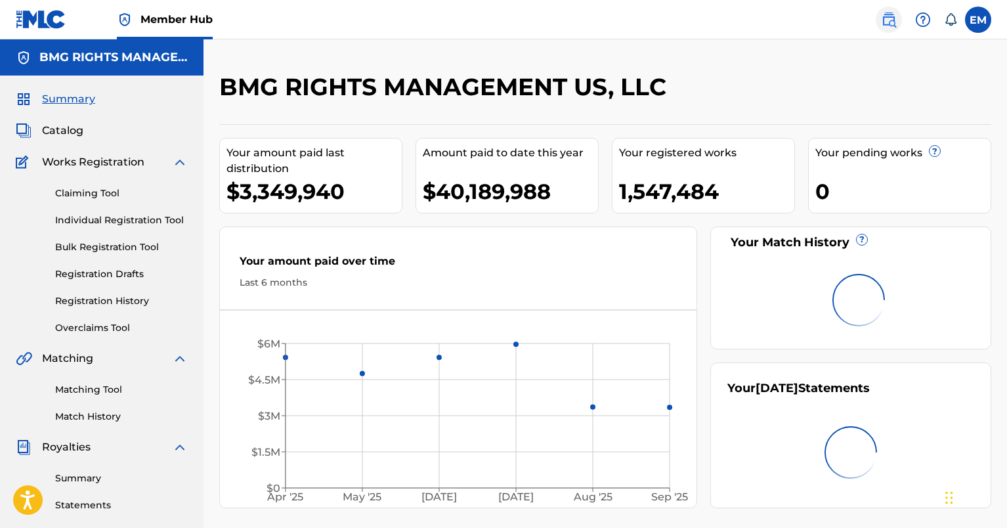
click at [892, 16] on img at bounding box center [889, 20] width 16 height 16
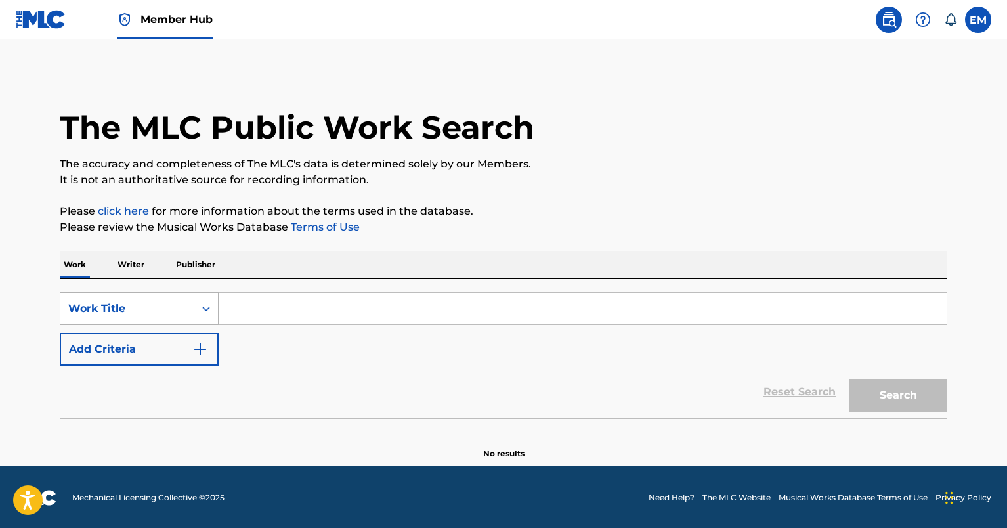
click at [186, 312] on div "Work Title" at bounding box center [127, 308] width 134 height 25
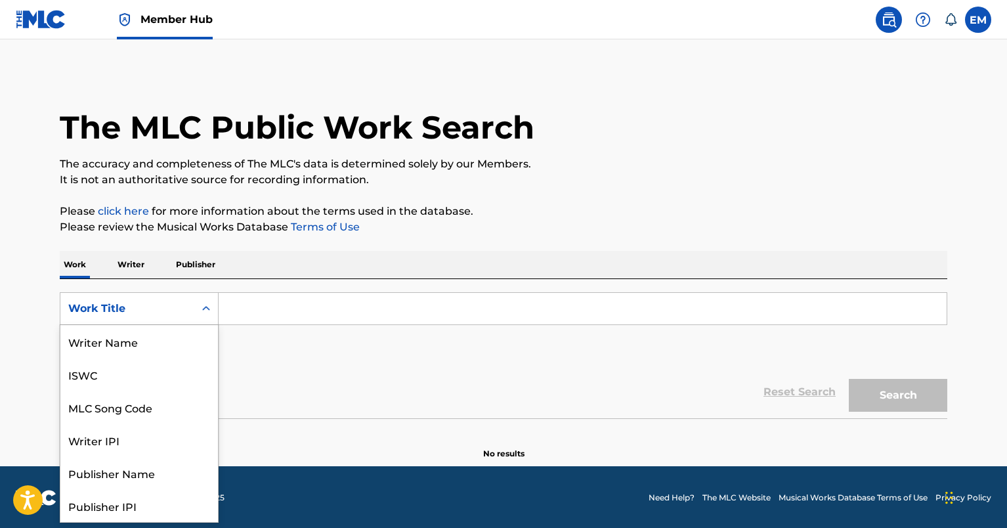
scroll to position [66, 0]
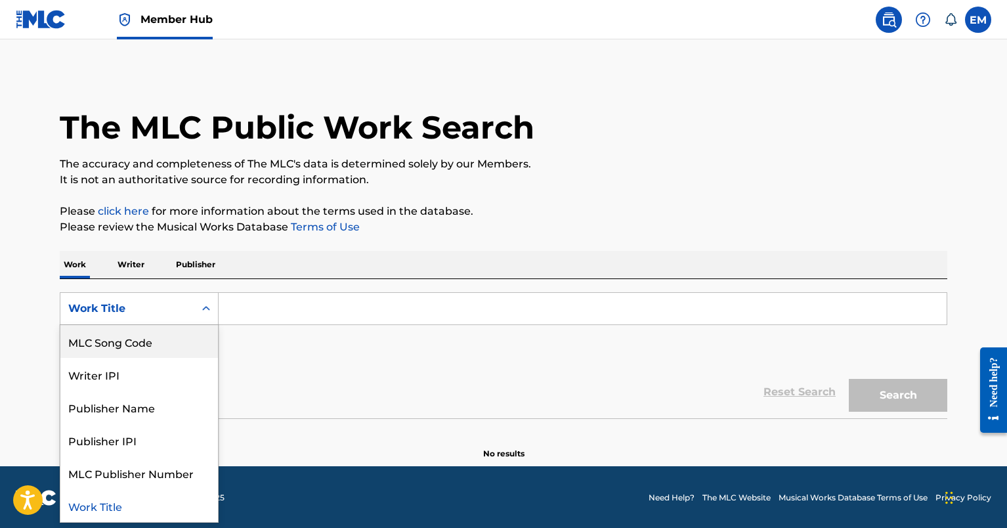
drag, startPoint x: 147, startPoint y: 352, endPoint x: 171, endPoint y: 329, distance: 33.4
click at [147, 348] on div "MLC Song Code" at bounding box center [138, 341] width 157 height 33
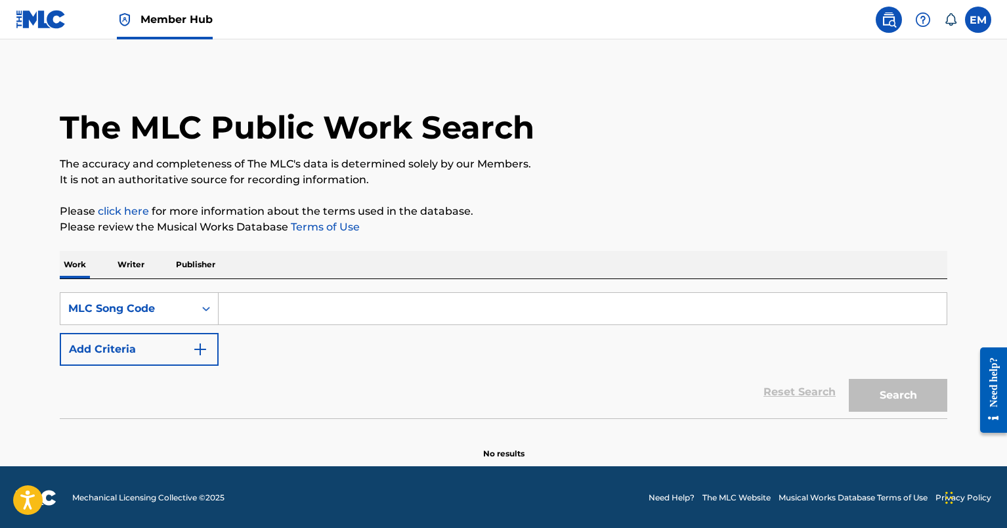
click at [240, 301] on input "Search Form" at bounding box center [583, 308] width 728 height 31
paste input "F4745V"
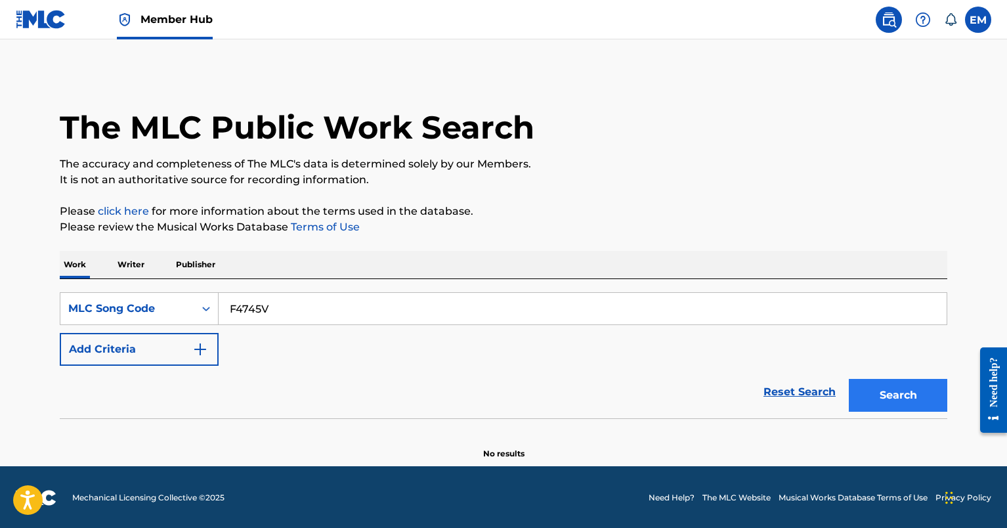
type input "F4745V"
click at [911, 408] on button "Search" at bounding box center [897, 395] width 98 height 33
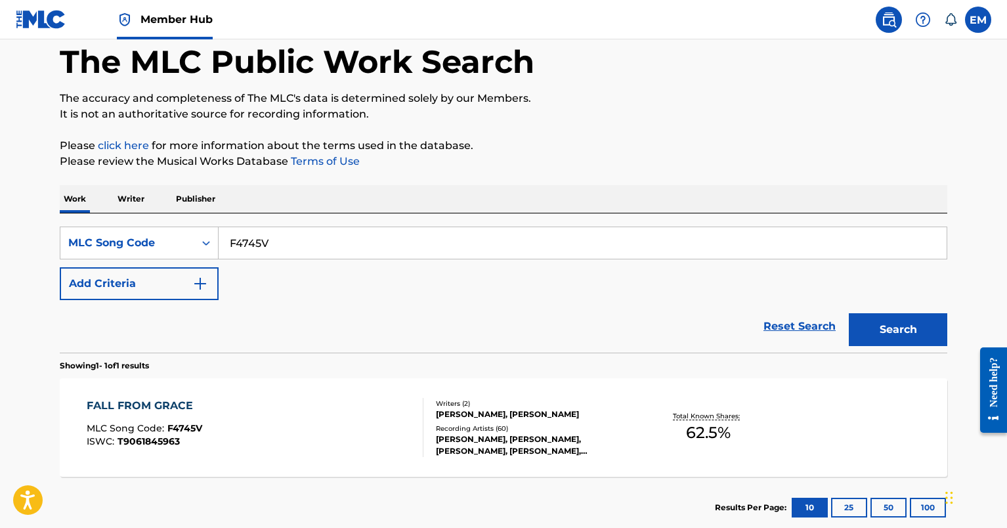
click at [377, 440] on div "FALL FROM GRACE MLC Song Code : F4745V ISWC : T9061845963" at bounding box center [255, 427] width 337 height 59
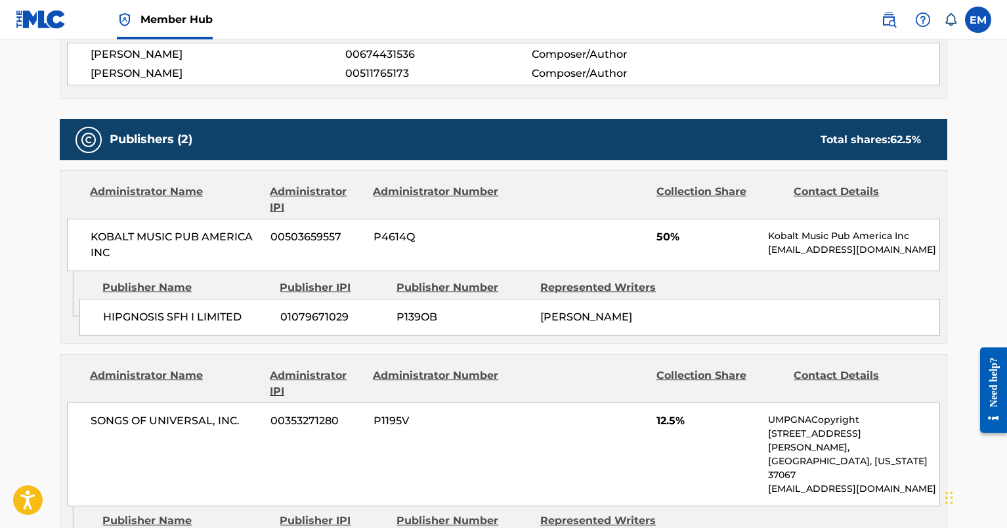
scroll to position [591, 0]
